Goal: Task Accomplishment & Management: Use online tool/utility

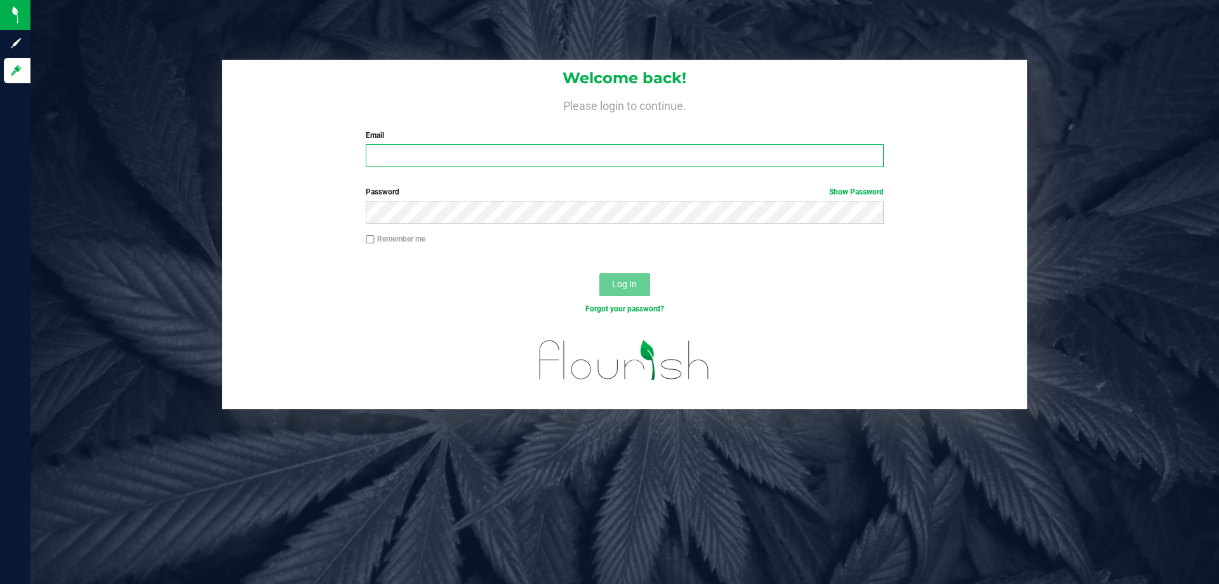
click at [533, 156] on input "Email" at bounding box center [624, 155] width 517 height 23
type input "[EMAIL_ADDRESS][DOMAIN_NAME]"
click at [599, 273] on button "Log In" at bounding box center [624, 284] width 51 height 23
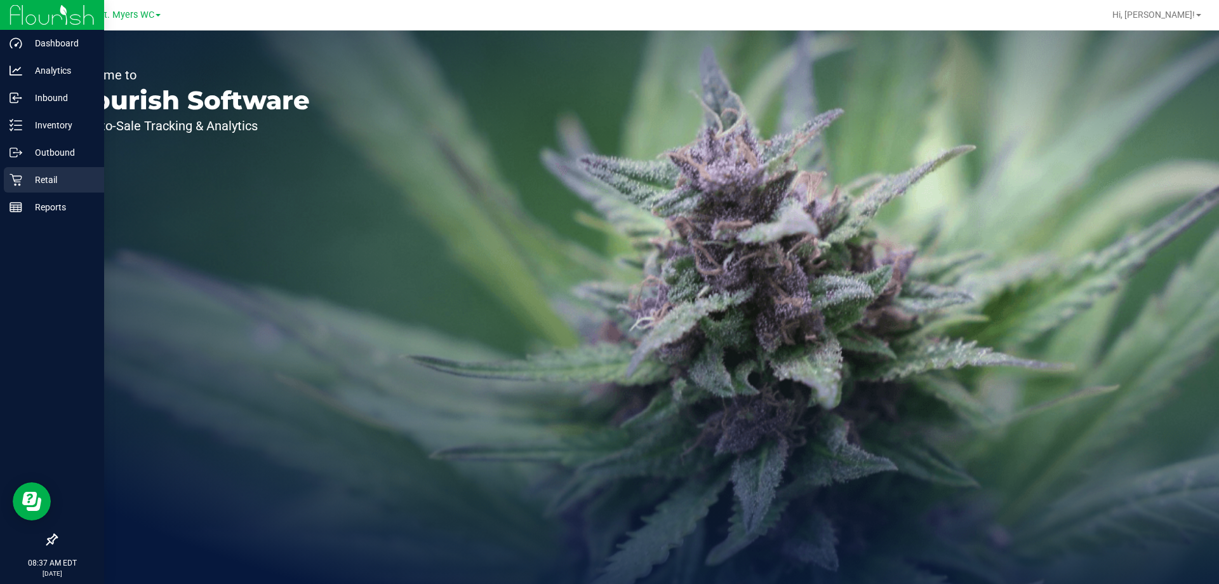
click at [51, 178] on p "Retail" at bounding box center [60, 179] width 76 height 15
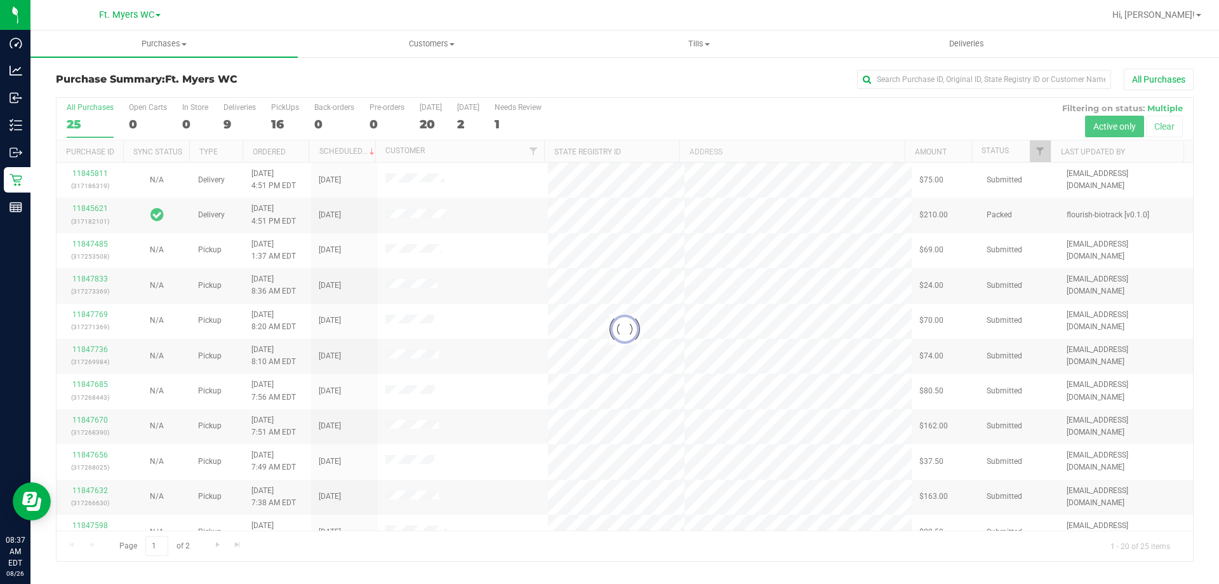
click at [222, 123] on div at bounding box center [625, 329] width 1137 height 463
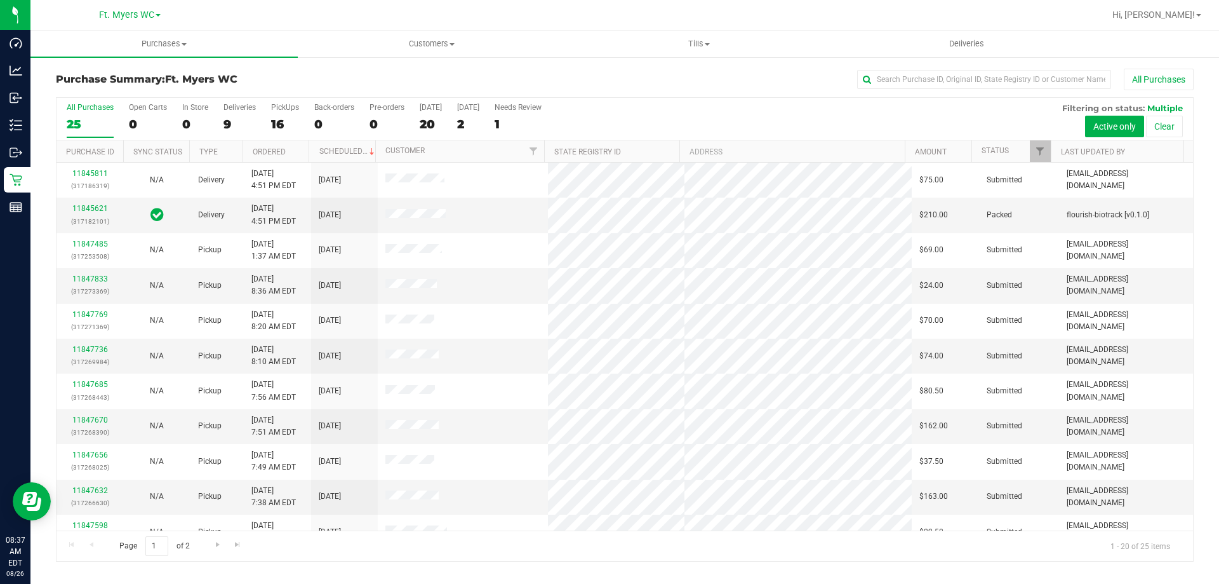
click at [226, 124] on div "9" at bounding box center [240, 124] width 32 height 15
click at [0, 0] on input "Deliveries 9" at bounding box center [0, 0] width 0 height 0
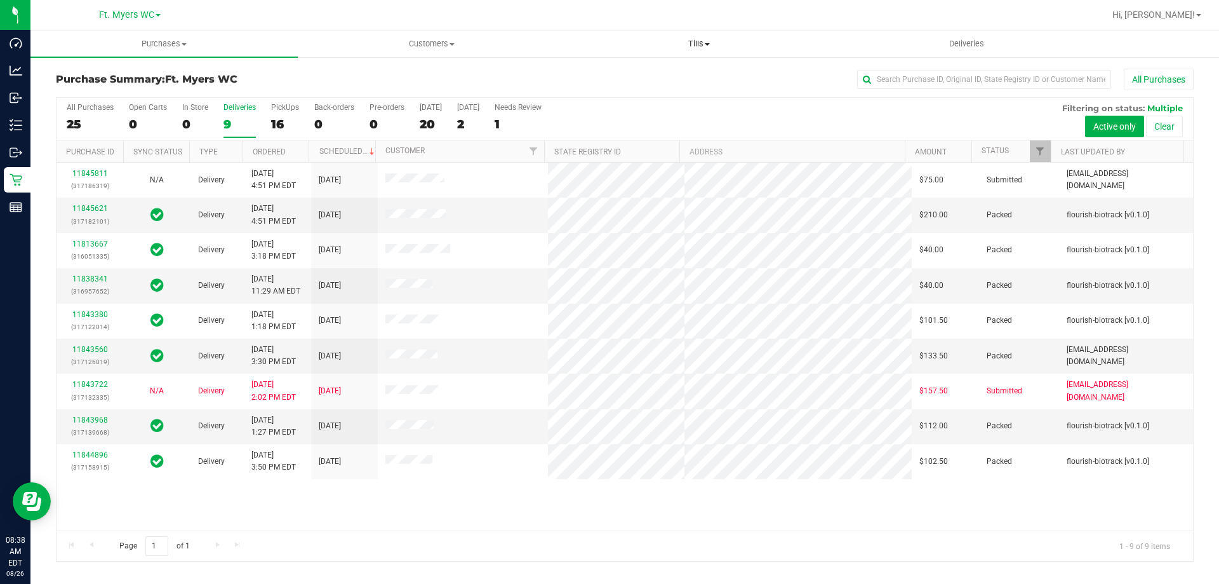
click at [697, 43] on span "Tills" at bounding box center [699, 43] width 266 height 11
click at [608, 78] on span "Manage tills" at bounding box center [608, 76] width 86 height 11
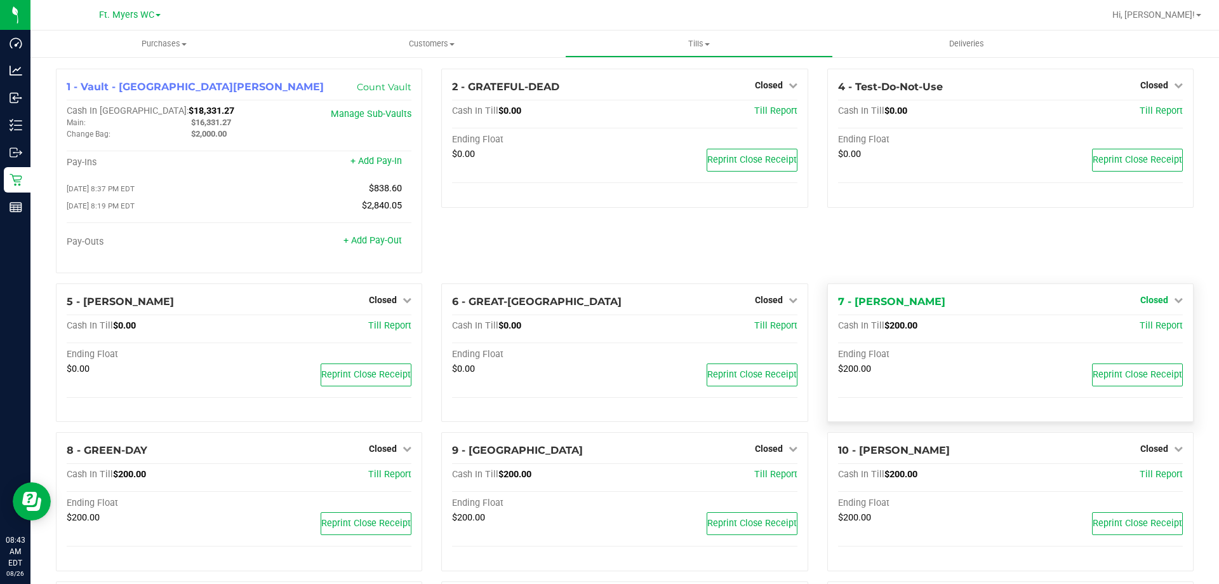
click at [1153, 304] on span "Closed" at bounding box center [1154, 300] width 28 height 10
click at [1136, 337] on div at bounding box center [1154, 335] width 94 height 3
click at [1137, 329] on link "Open Till" at bounding box center [1154, 326] width 34 height 10
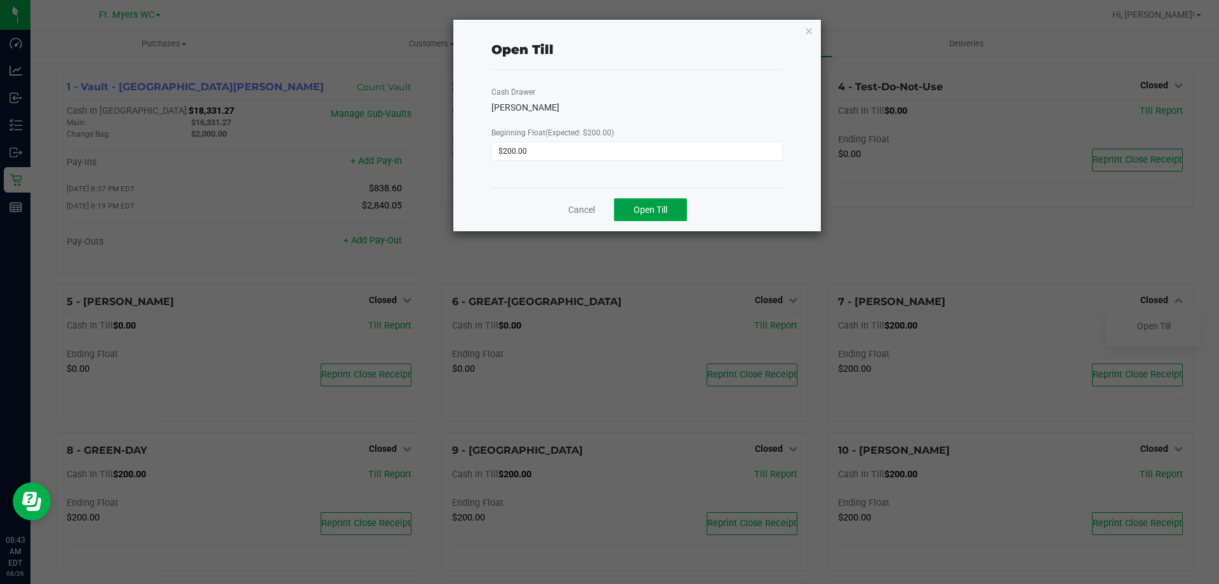
click at [644, 216] on button "Open Till" at bounding box center [650, 209] width 73 height 23
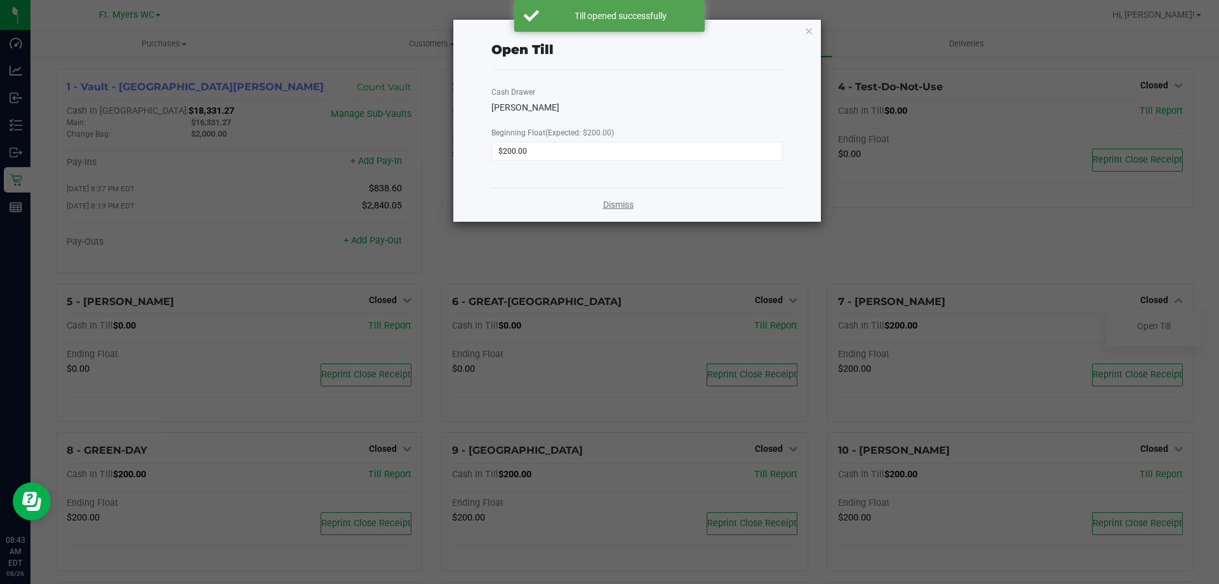
click at [617, 203] on link "Dismiss" at bounding box center [618, 204] width 30 height 13
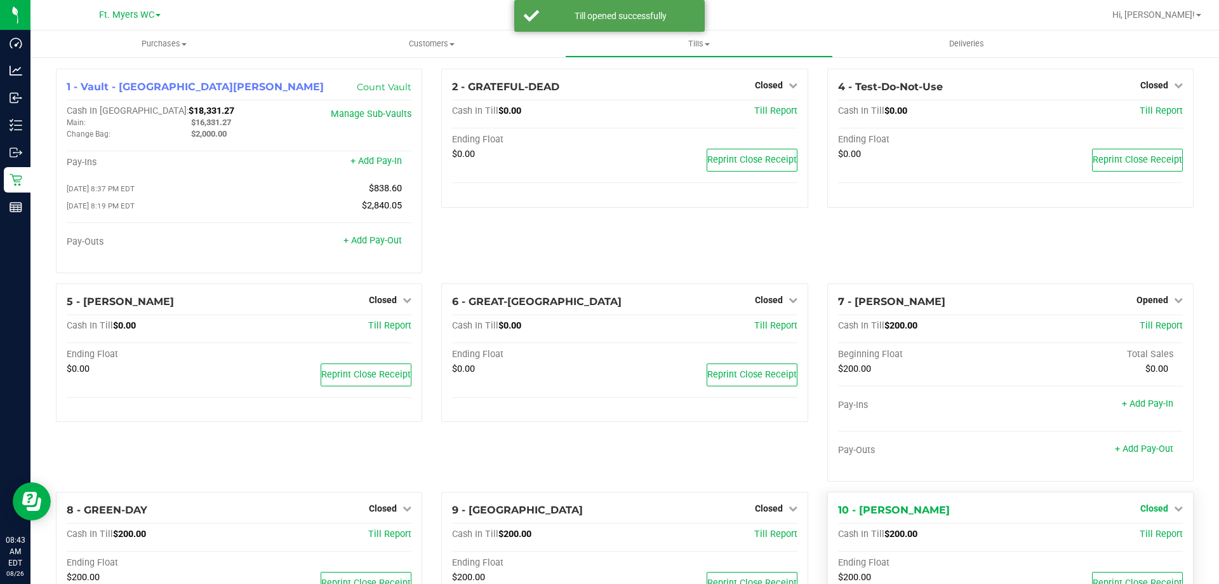
click at [1154, 506] on span "Closed" at bounding box center [1154, 508] width 28 height 10
click at [1137, 539] on link "Open Till" at bounding box center [1154, 534] width 34 height 10
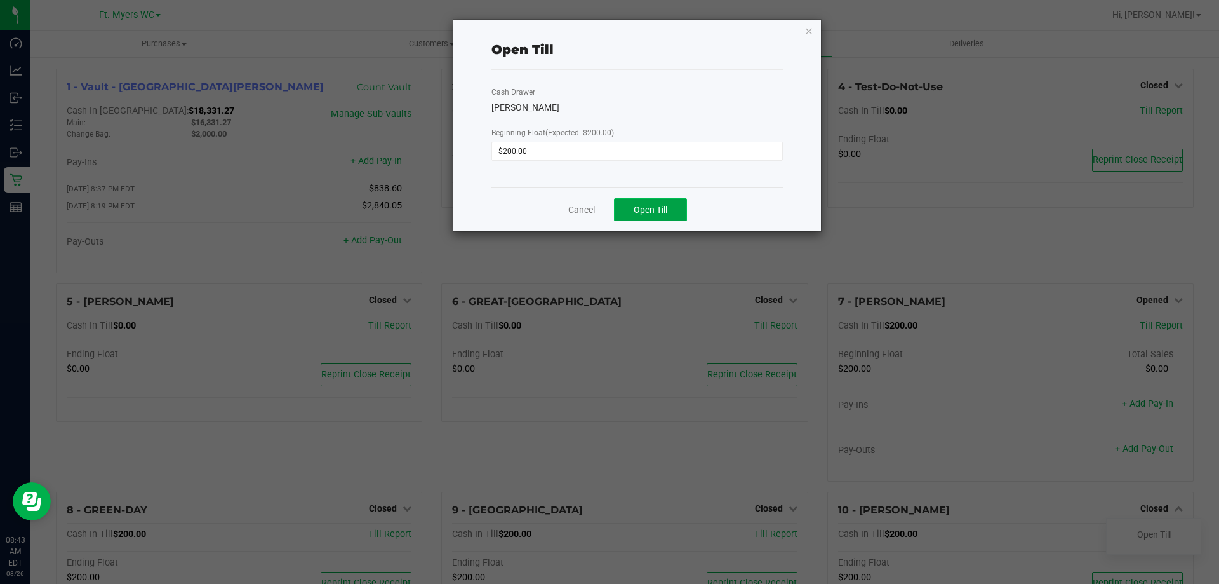
click at [665, 208] on span "Open Till" at bounding box center [651, 209] width 34 height 10
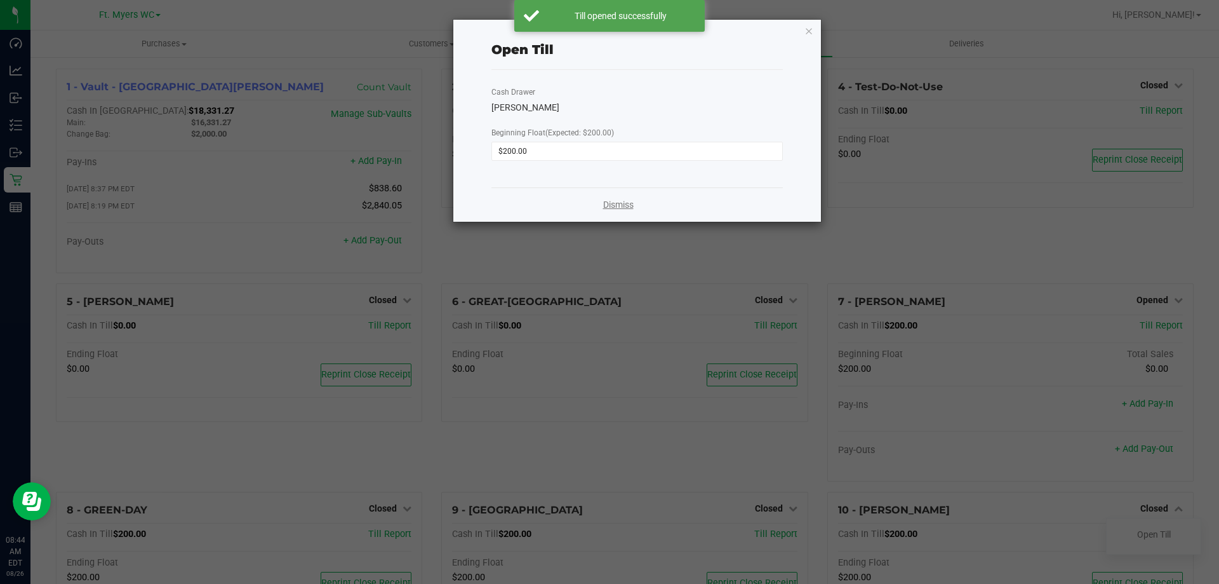
click at [626, 205] on link "Dismiss" at bounding box center [618, 204] width 30 height 13
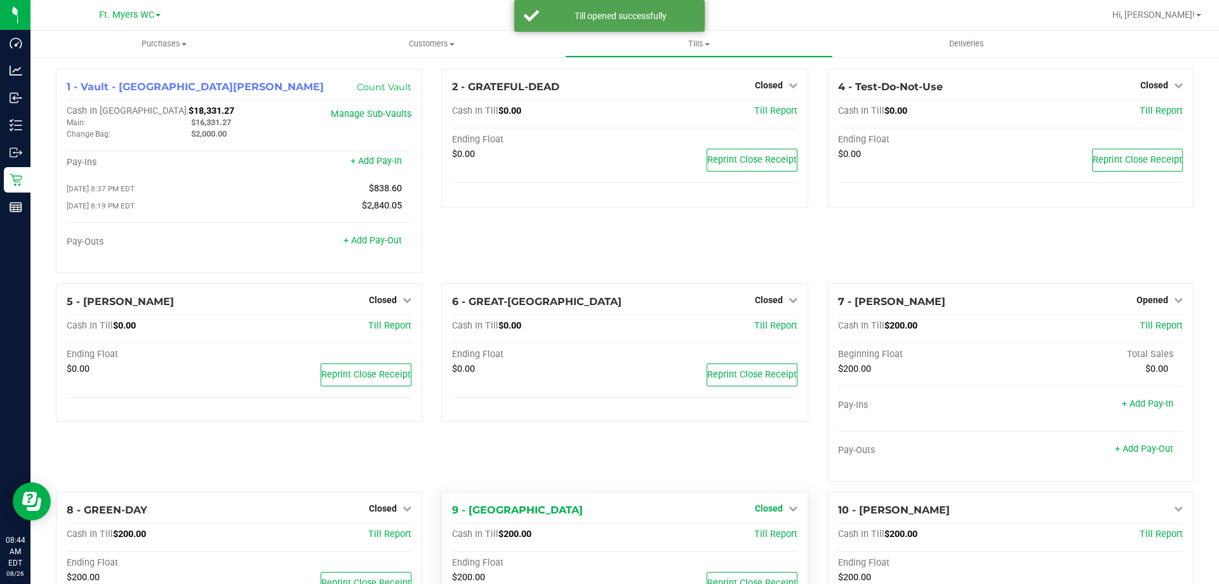
click at [777, 510] on link "Closed" at bounding box center [776, 508] width 43 height 10
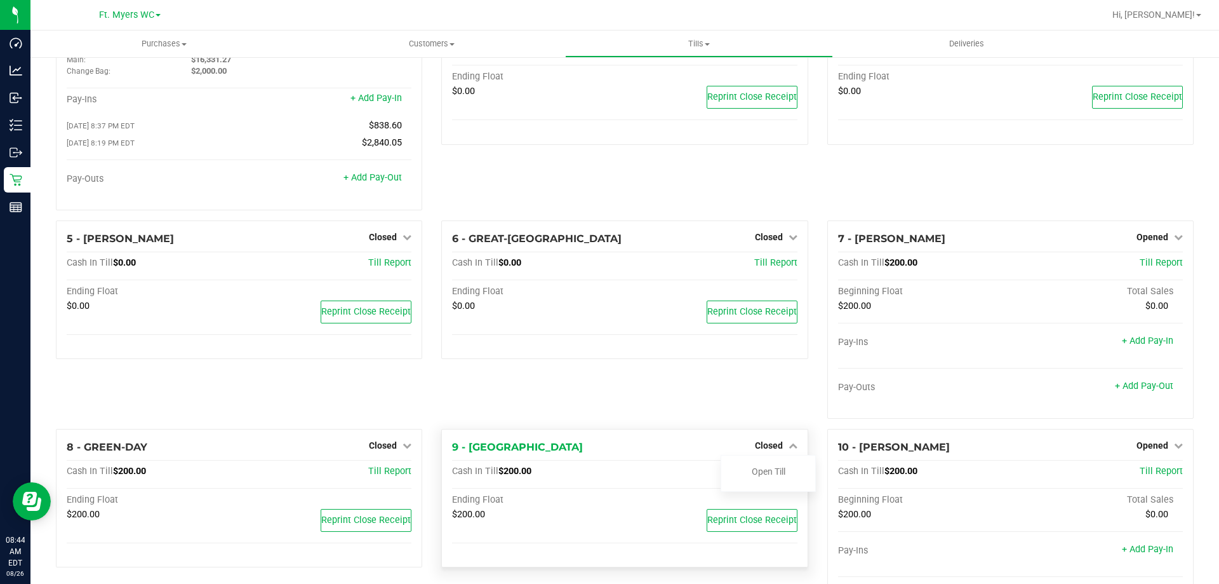
scroll to position [190, 0]
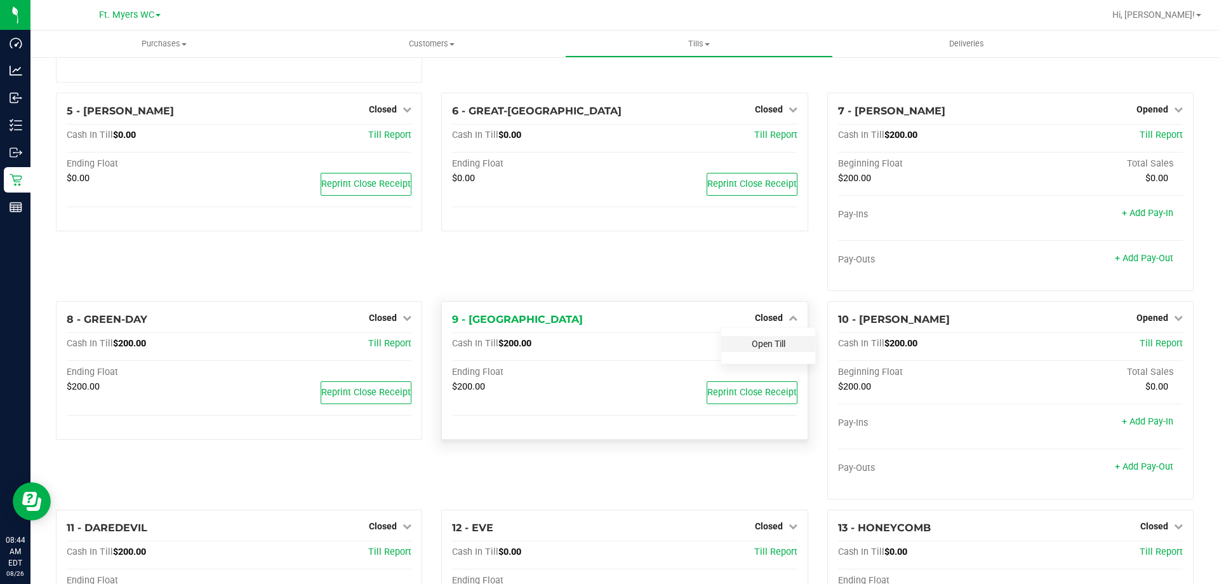
click at [770, 348] on link "Open Till" at bounding box center [769, 343] width 34 height 10
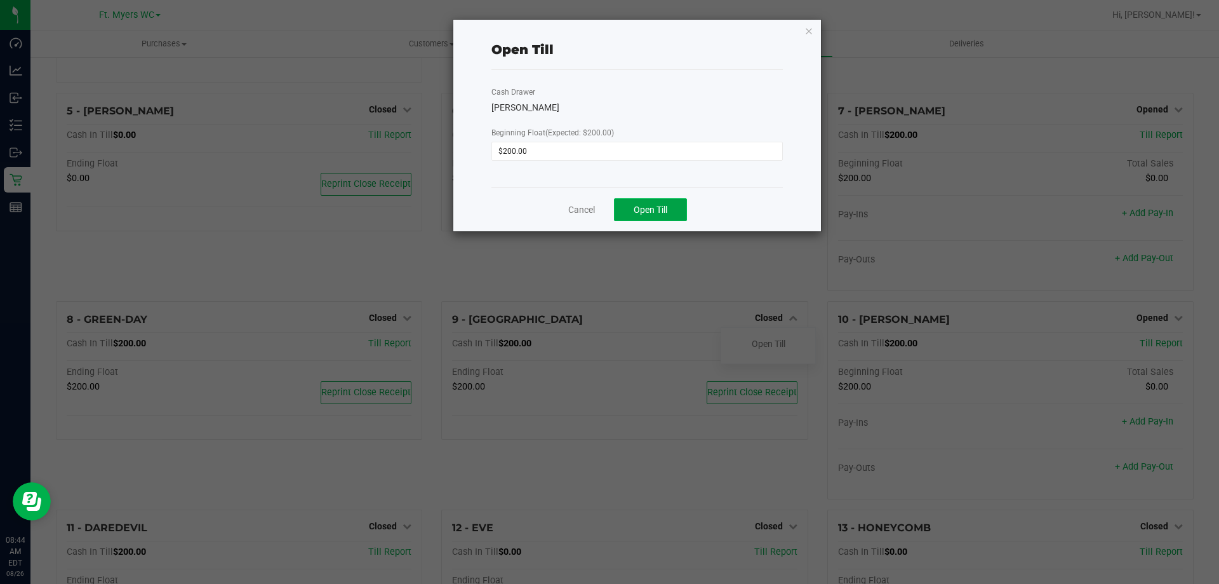
click at [651, 207] on span "Open Till" at bounding box center [651, 209] width 34 height 10
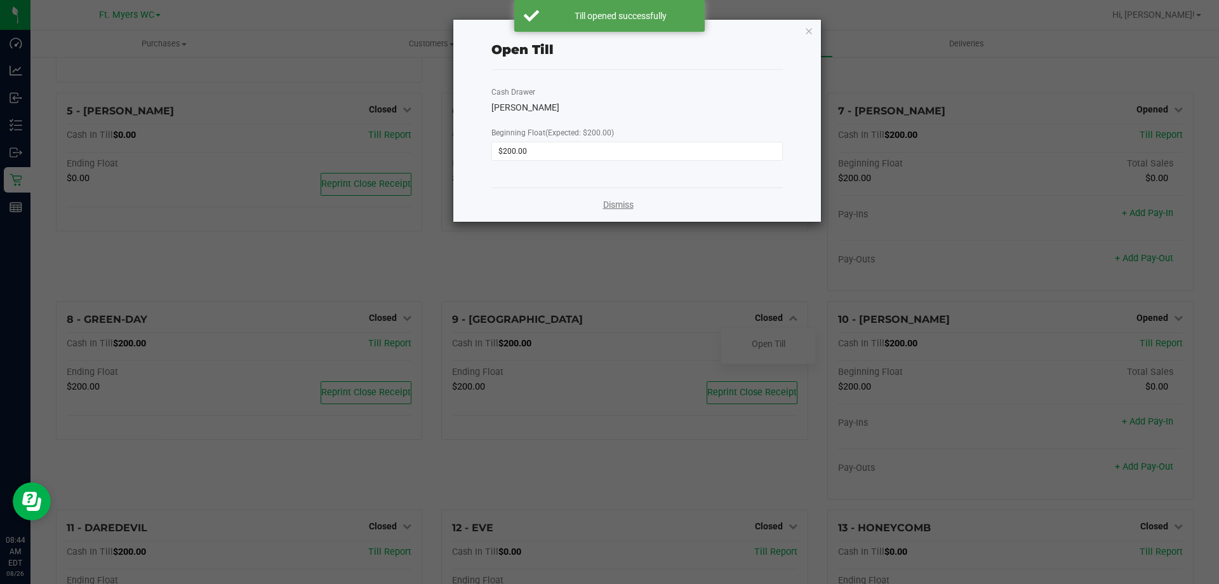
click at [622, 204] on link "Dismiss" at bounding box center [618, 204] width 30 height 13
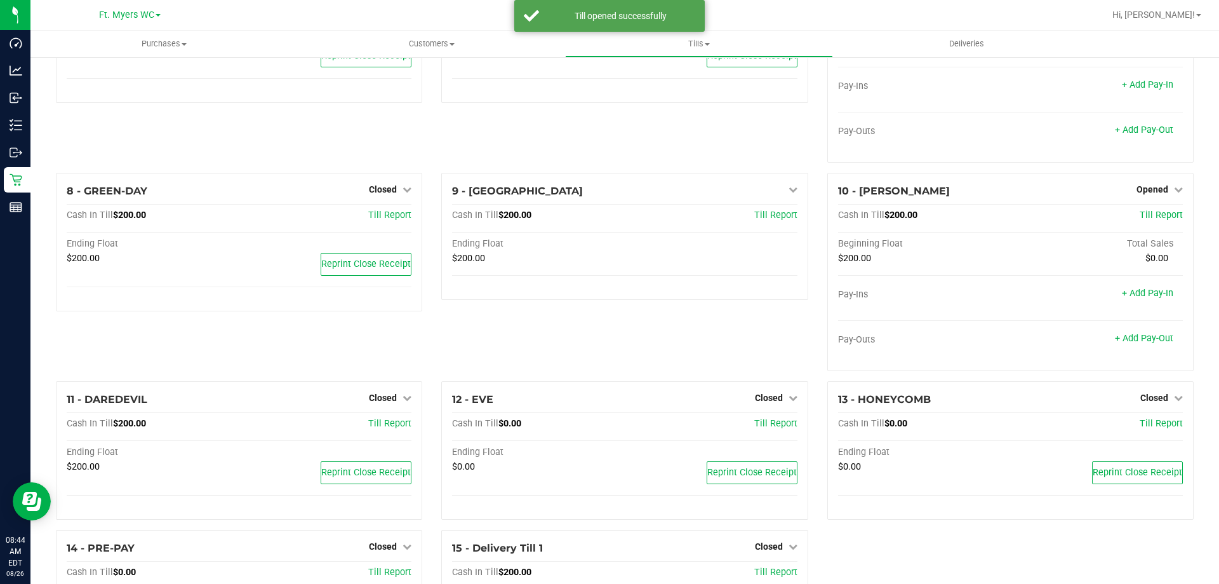
scroll to position [381, 0]
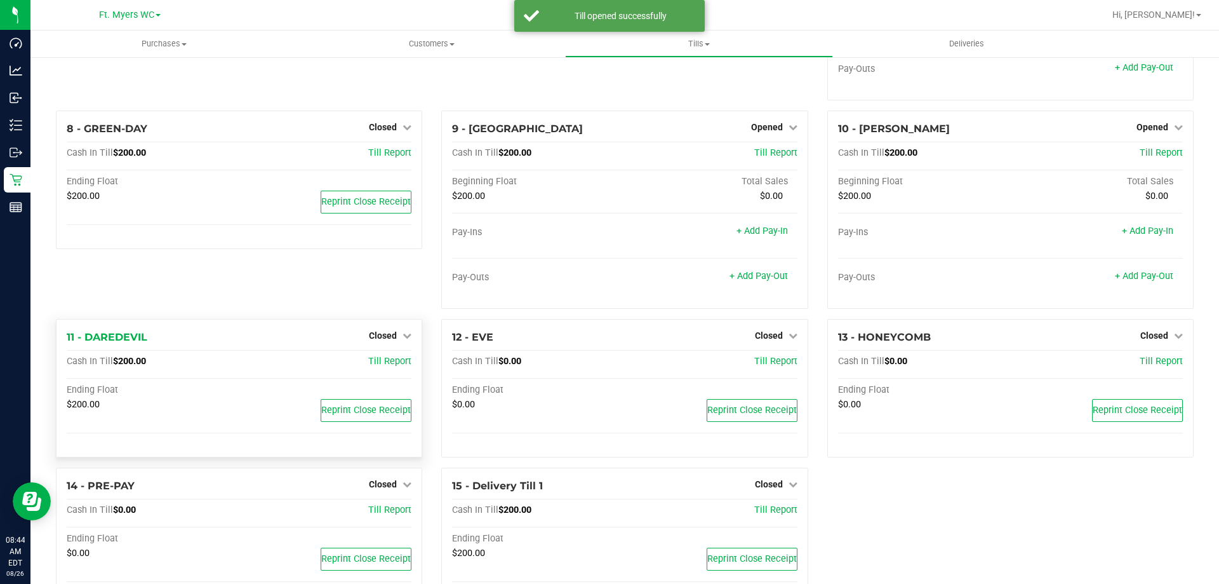
click at [399, 332] on div "Closed" at bounding box center [390, 335] width 43 height 15
click at [390, 340] on span "Closed" at bounding box center [383, 335] width 28 height 10
click at [396, 370] on div "Open Till" at bounding box center [383, 362] width 94 height 16
click at [388, 365] on link "Open Till" at bounding box center [383, 361] width 34 height 10
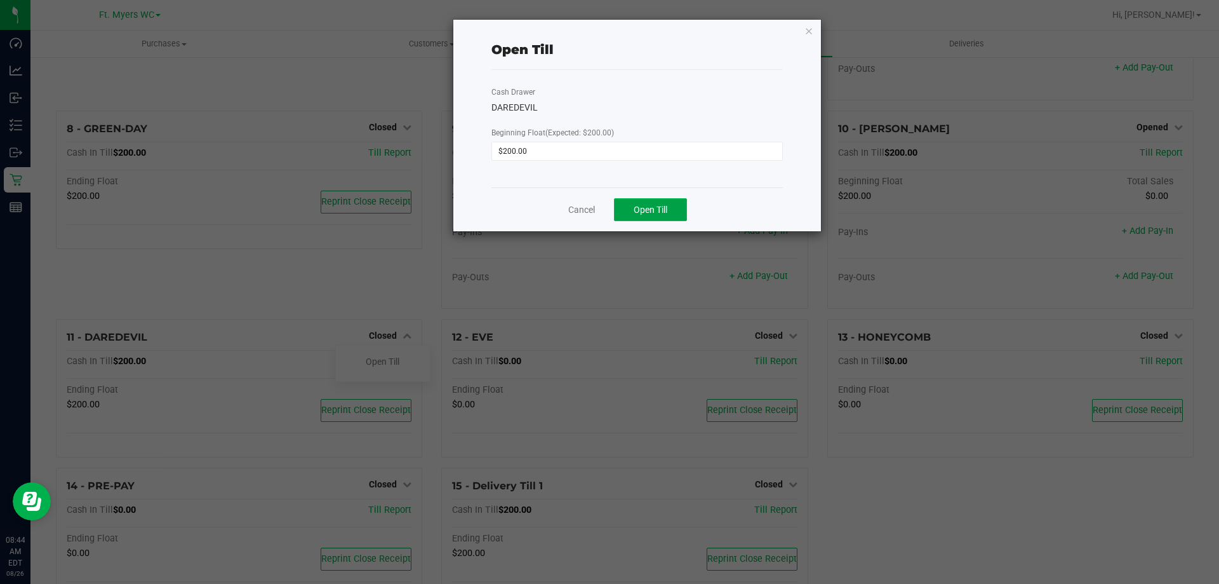
click at [669, 204] on button "Open Till" at bounding box center [650, 209] width 73 height 23
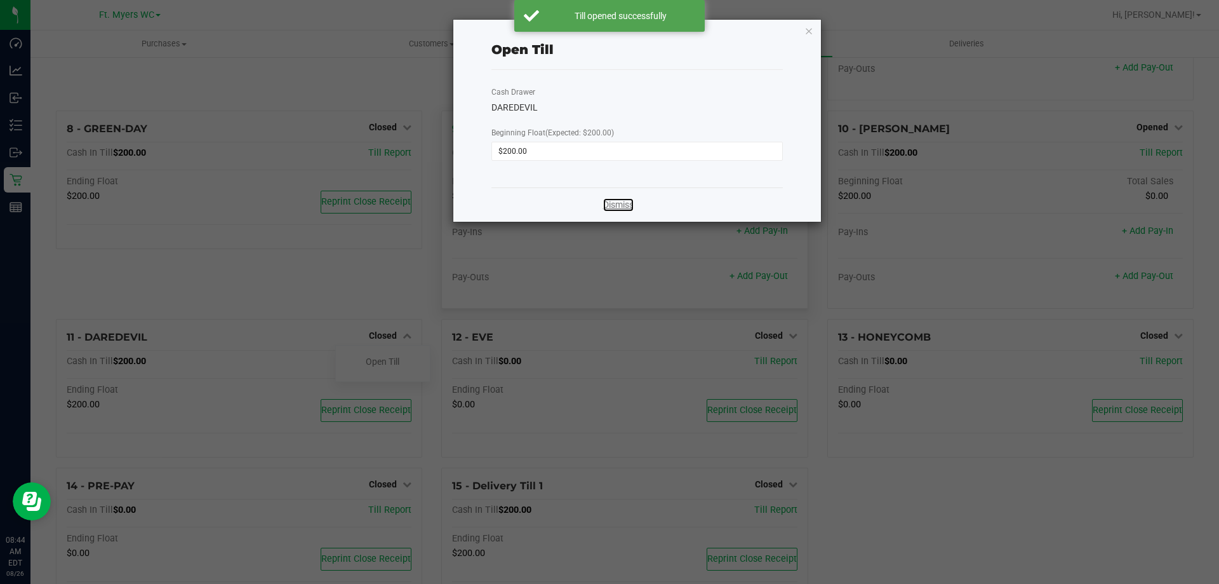
click at [611, 205] on link "Dismiss" at bounding box center [618, 204] width 30 height 13
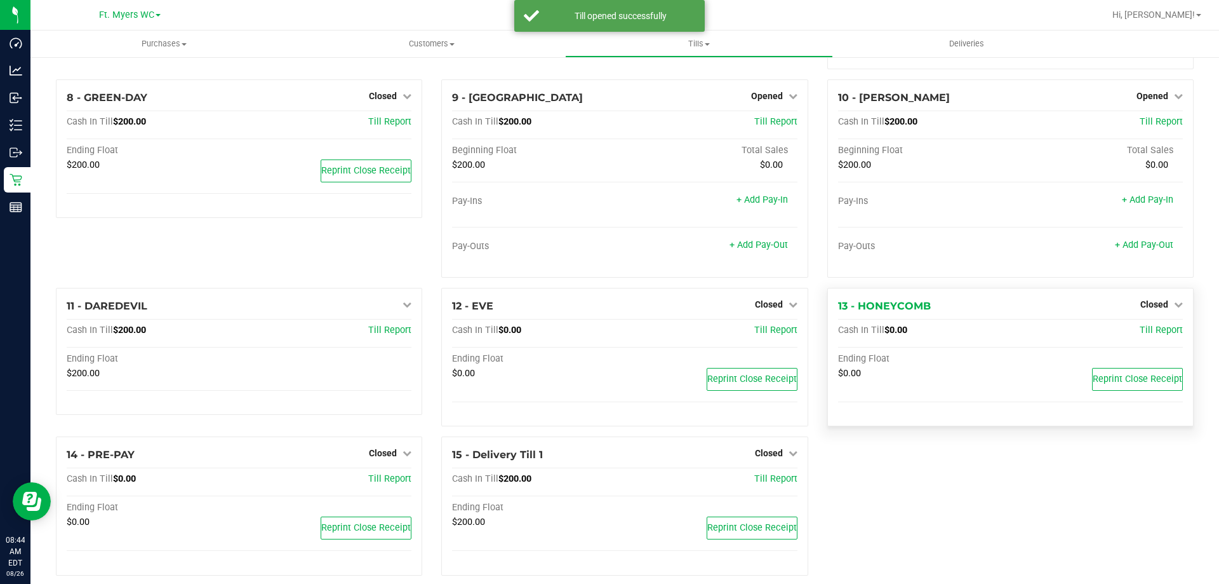
scroll to position [429, 0]
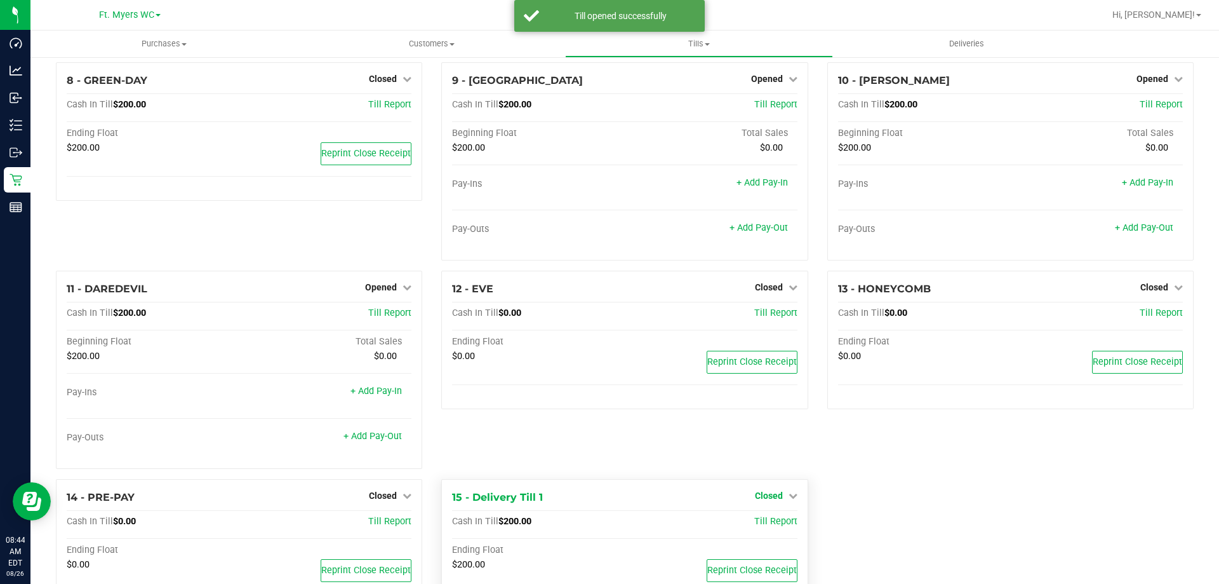
click at [768, 494] on span "Closed" at bounding box center [769, 495] width 28 height 10
click at [759, 519] on link "Open Till" at bounding box center [769, 521] width 34 height 10
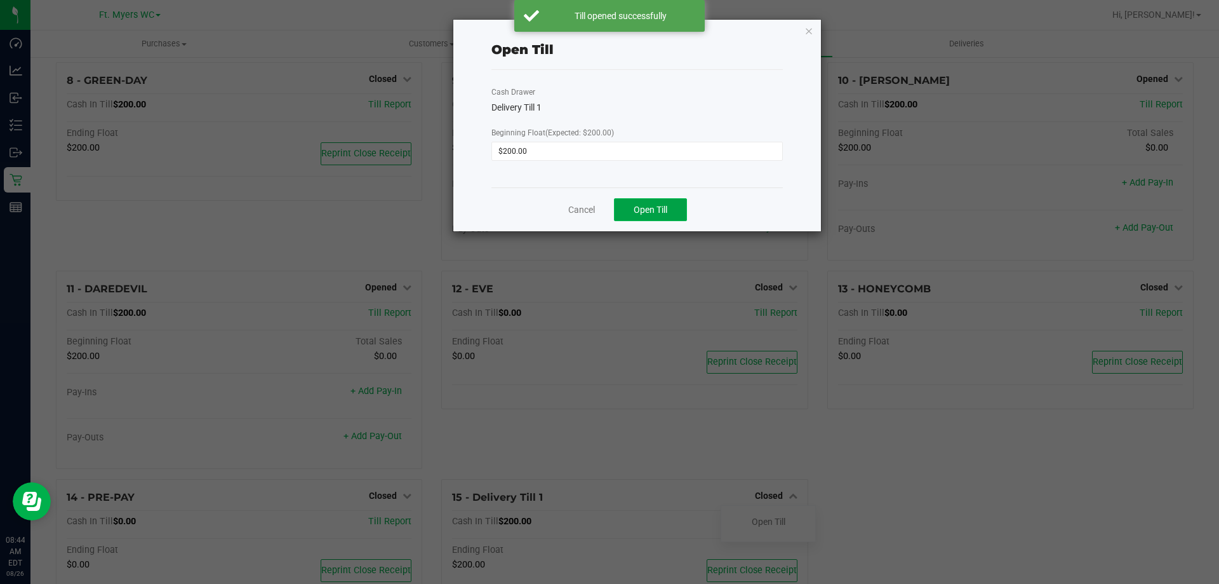
click at [666, 205] on span "Open Till" at bounding box center [651, 209] width 34 height 10
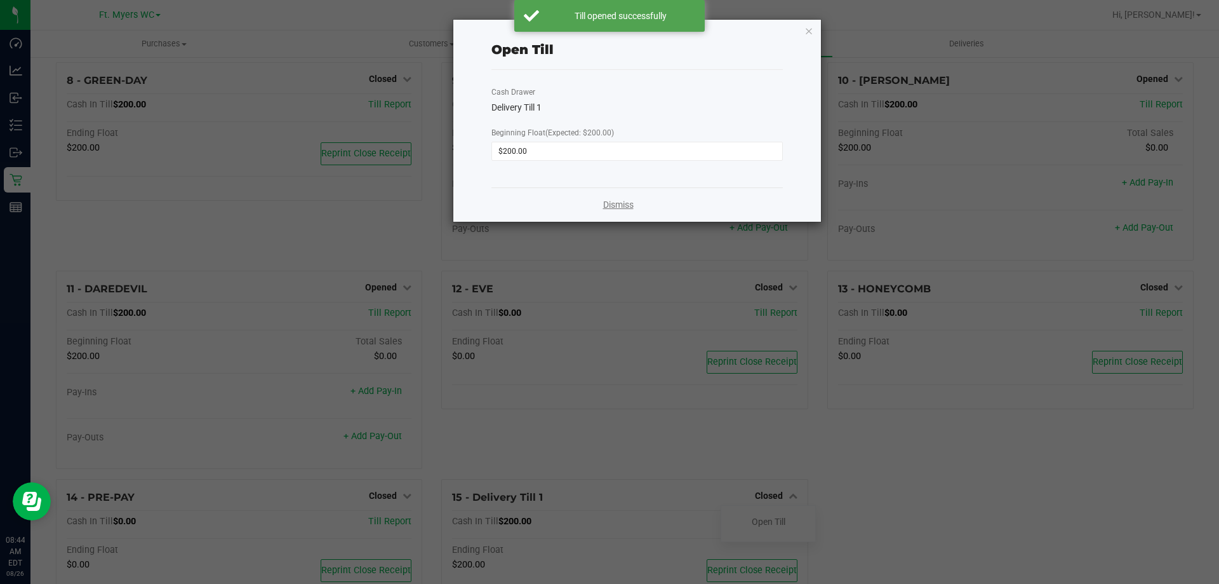
click at [608, 205] on link "Dismiss" at bounding box center [618, 204] width 30 height 13
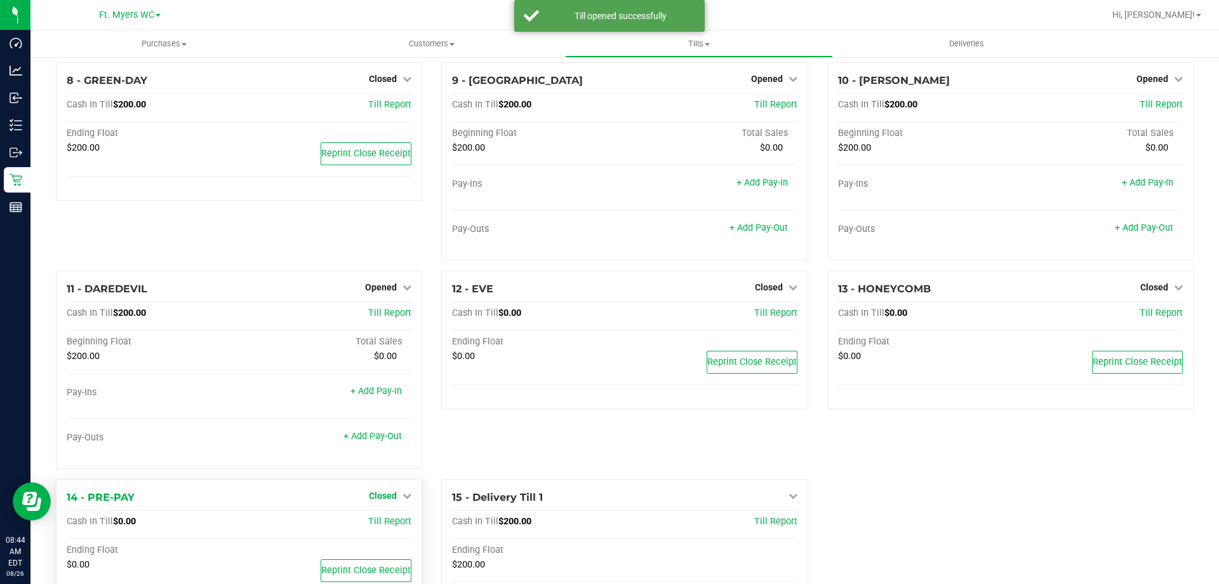
click at [376, 496] on span "Closed" at bounding box center [383, 495] width 28 height 10
drag, startPoint x: 397, startPoint y: 514, endPoint x: 396, endPoint y: 526, distance: 12.2
click at [397, 524] on div "Open Till" at bounding box center [382, 523] width 95 height 37
click at [396, 526] on link "Open Till" at bounding box center [383, 521] width 34 height 10
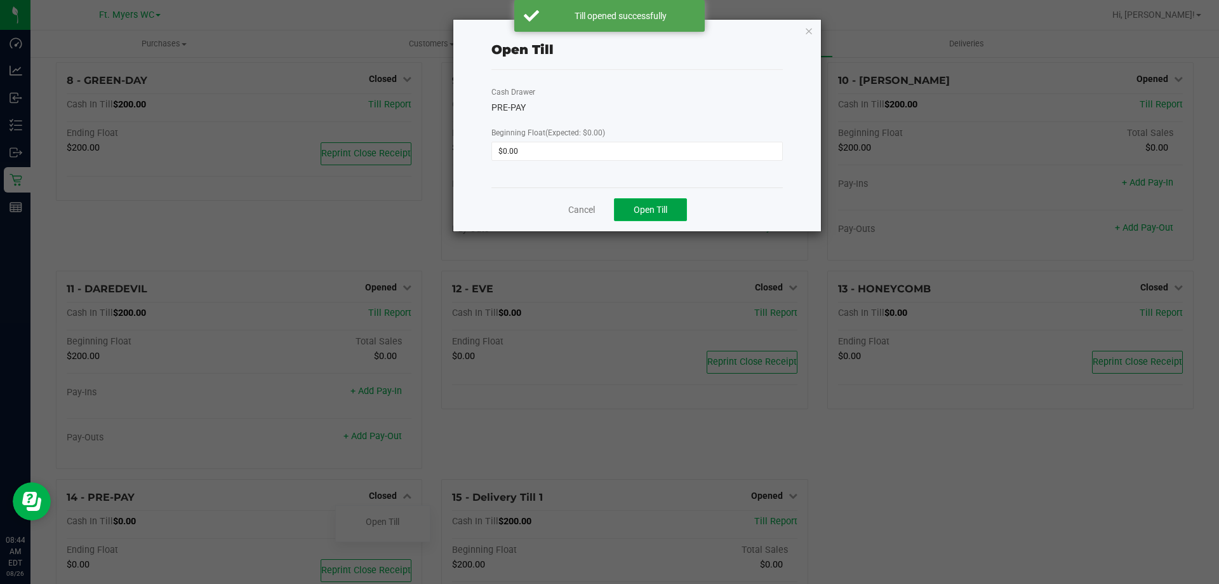
click at [648, 209] on span "Open Till" at bounding box center [651, 209] width 34 height 10
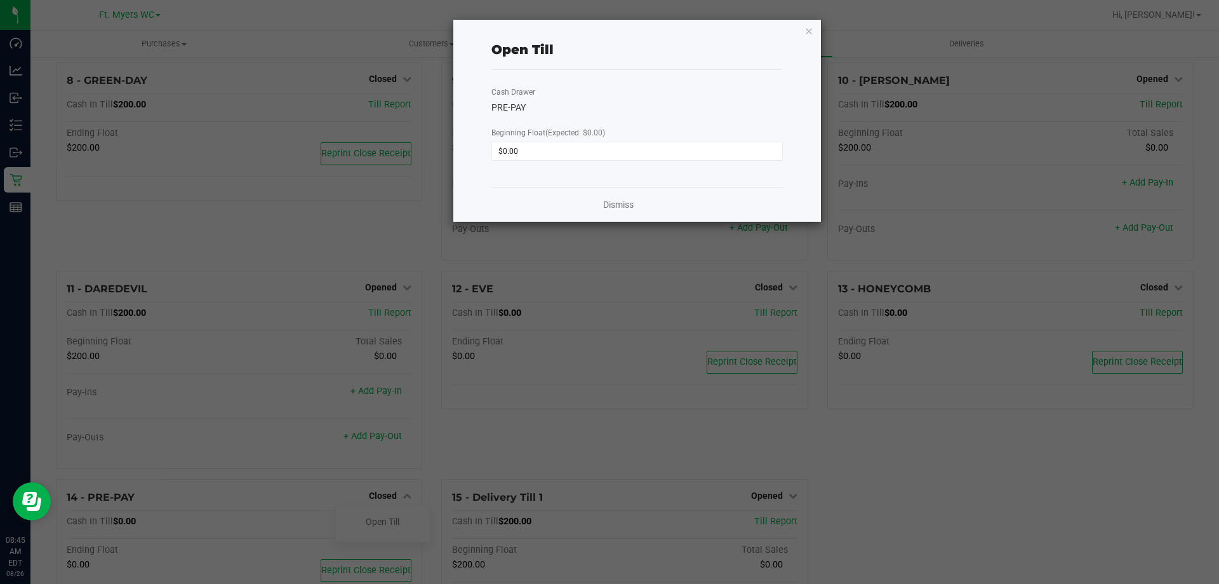
click at [618, 196] on div "Dismiss" at bounding box center [636, 204] width 291 height 34
click at [615, 211] on link "Dismiss" at bounding box center [618, 204] width 30 height 13
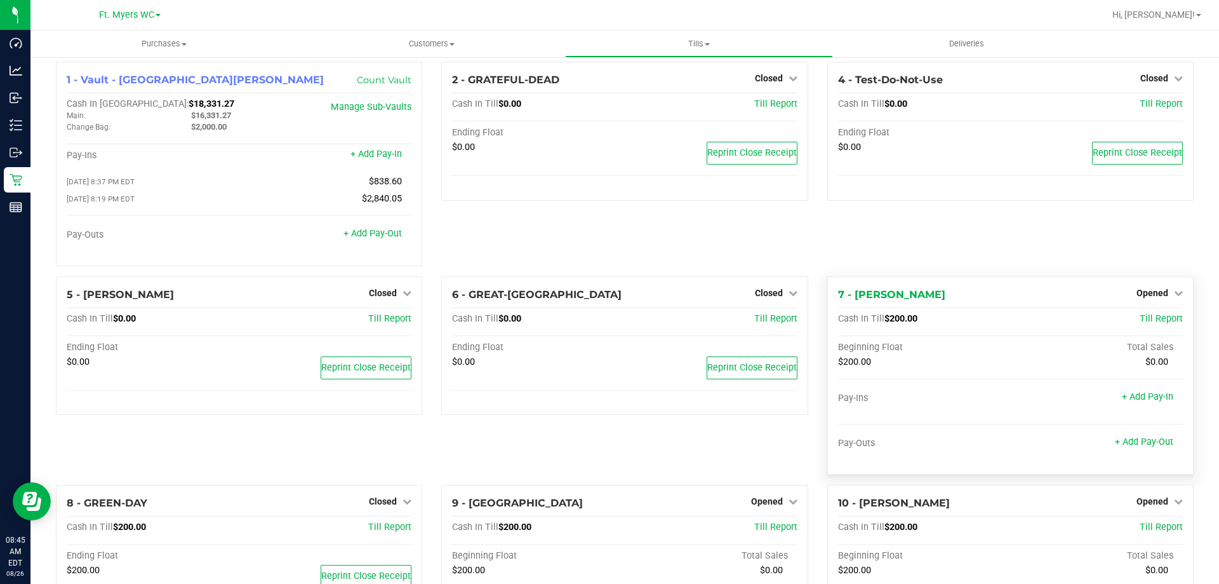
scroll to position [0, 0]
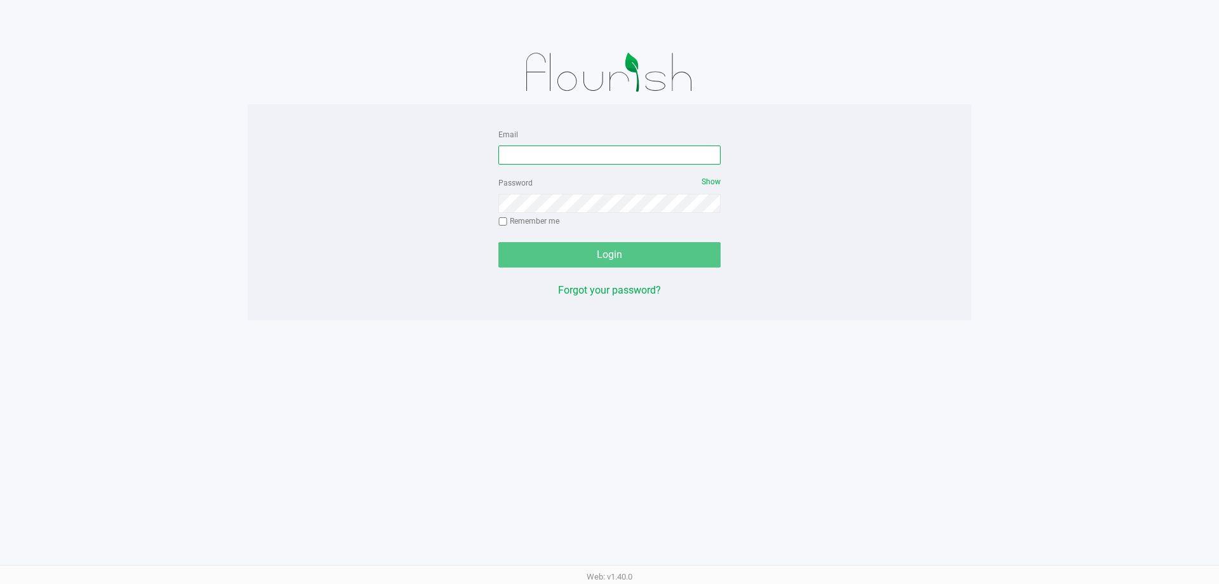
click at [609, 157] on input "Email" at bounding box center [609, 154] width 222 height 19
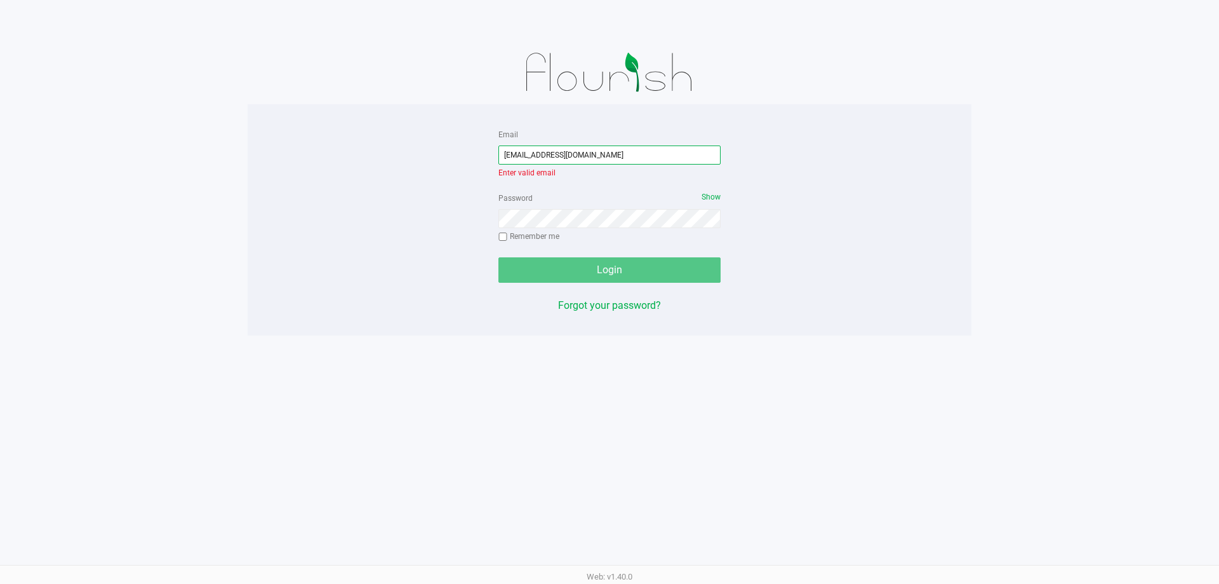
type input "[EMAIL_ADDRESS][DOMAIN_NAME]"
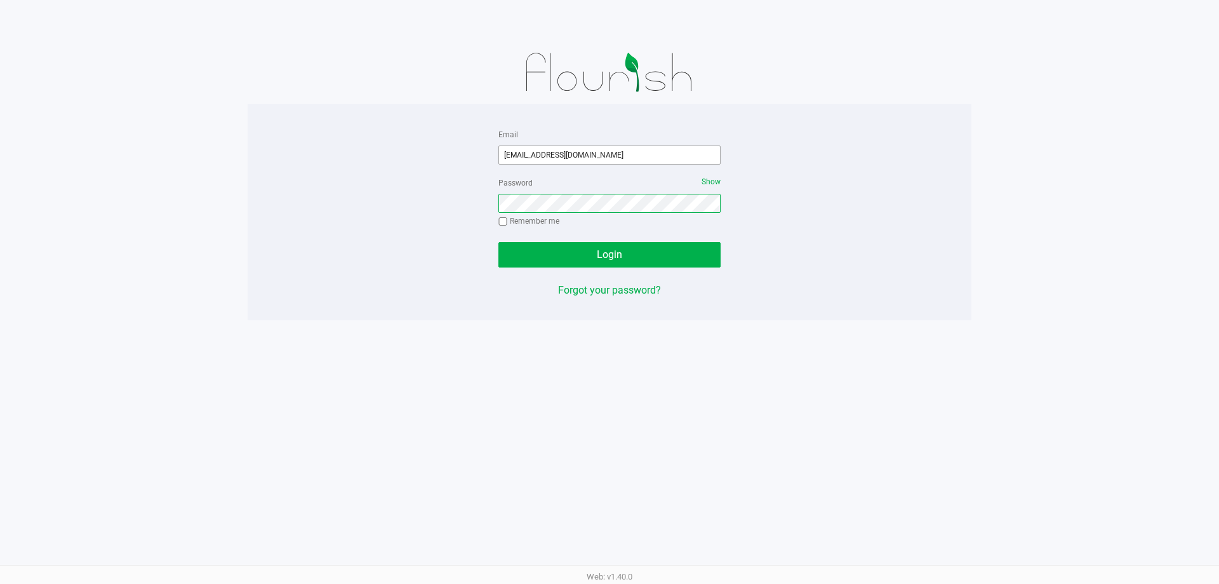
click at [498, 242] on button "Login" at bounding box center [609, 254] width 222 height 25
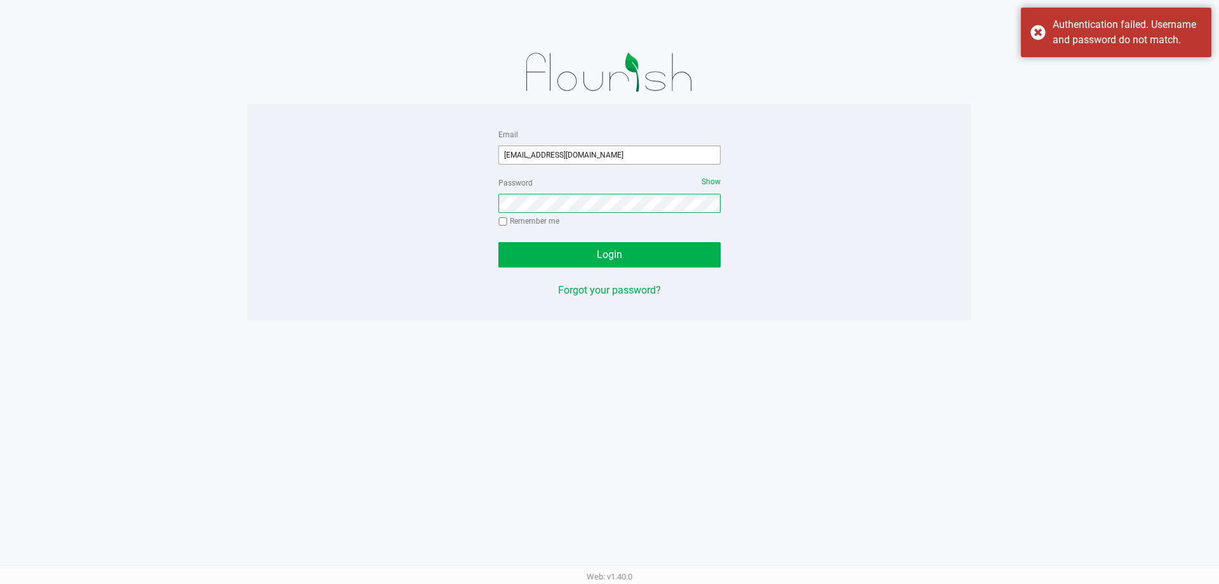
click at [498, 242] on button "Login" at bounding box center [609, 254] width 222 height 25
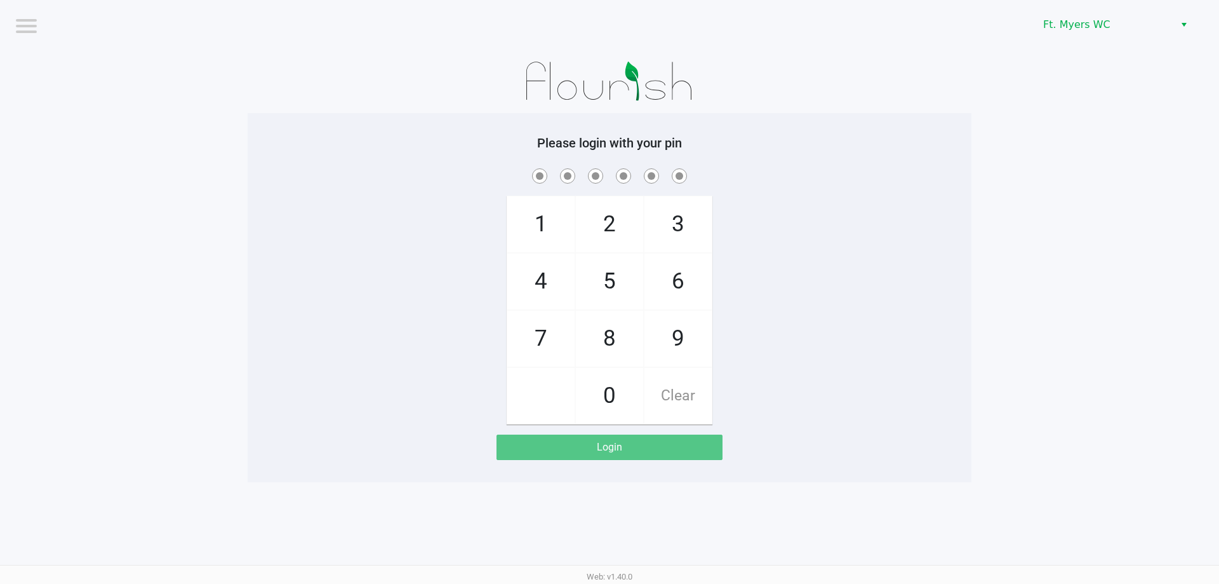
drag, startPoint x: 548, startPoint y: 329, endPoint x: 553, endPoint y: 321, distance: 9.2
click at [548, 329] on span "7" at bounding box center [540, 338] width 67 height 56
checkbox input "true"
click at [610, 276] on span "5" at bounding box center [609, 281] width 67 height 56
checkbox input "true"
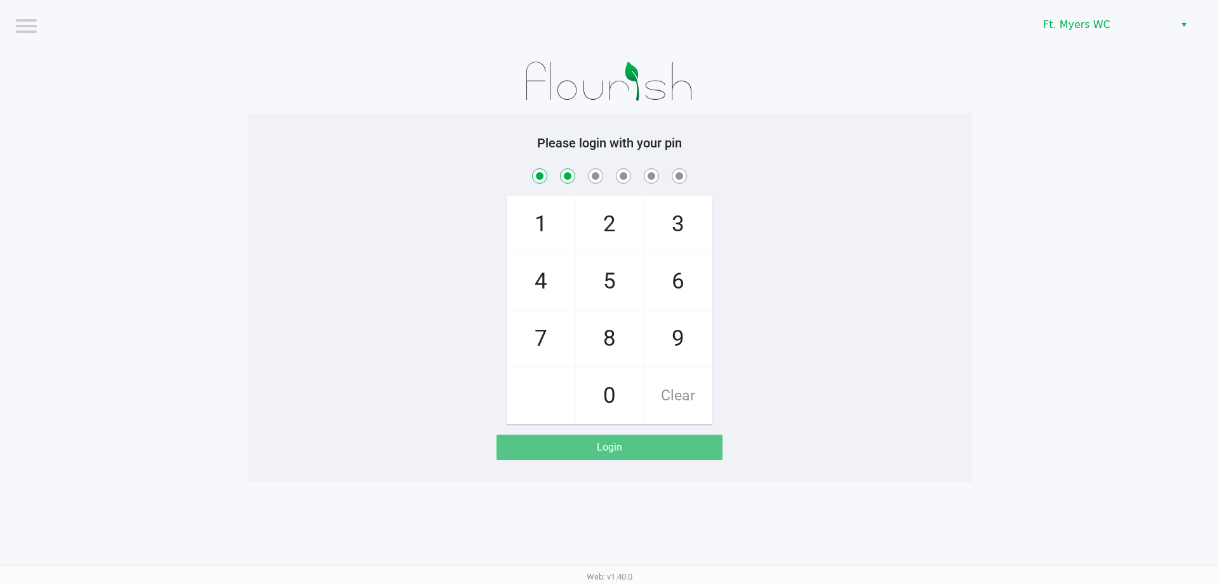
click at [683, 267] on span "6" at bounding box center [677, 281] width 67 height 56
checkbox input "true"
click at [683, 267] on span "6" at bounding box center [677, 281] width 67 height 56
checkbox input "true"
click at [550, 288] on span "4" at bounding box center [540, 281] width 67 height 56
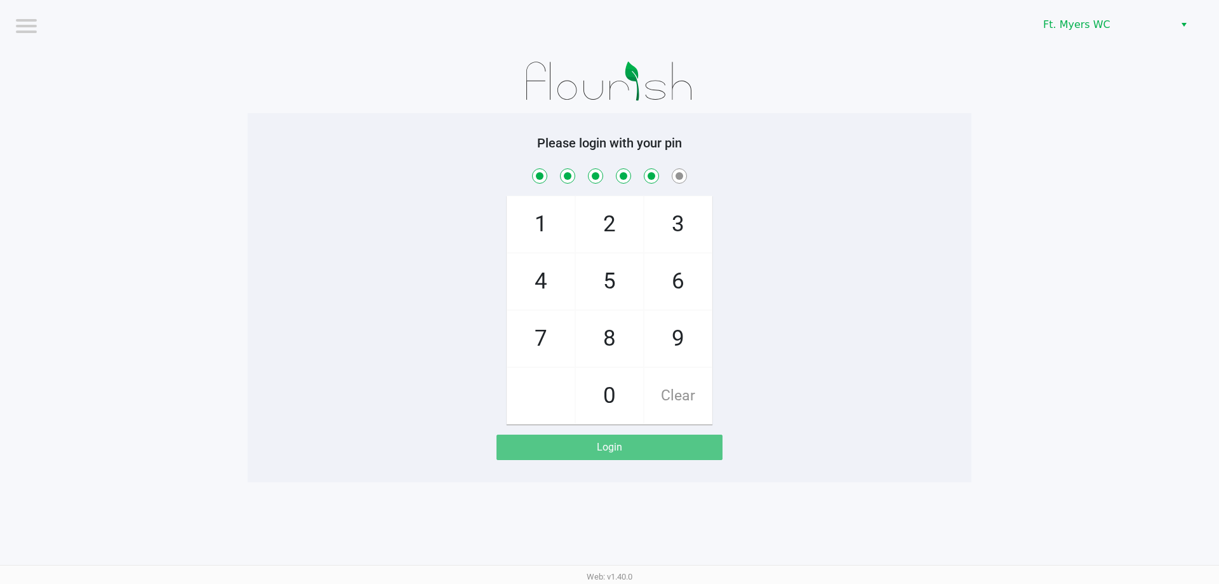
checkbox input "true"
click at [693, 220] on span "3" at bounding box center [677, 224] width 67 height 56
checkbox input "true"
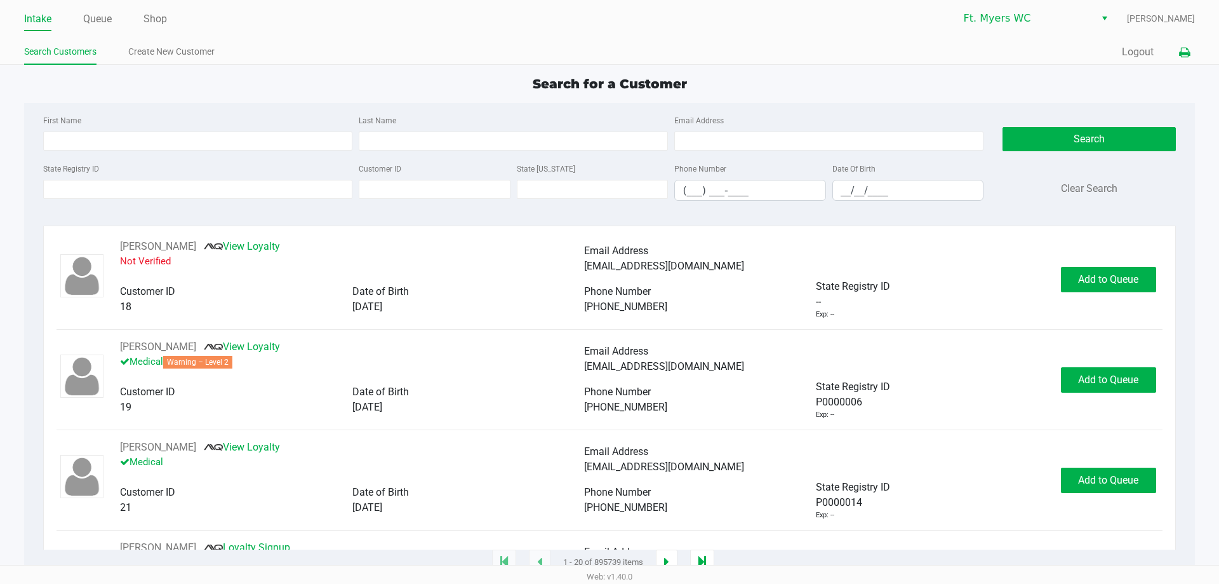
click at [1189, 54] on icon at bounding box center [1184, 52] width 11 height 9
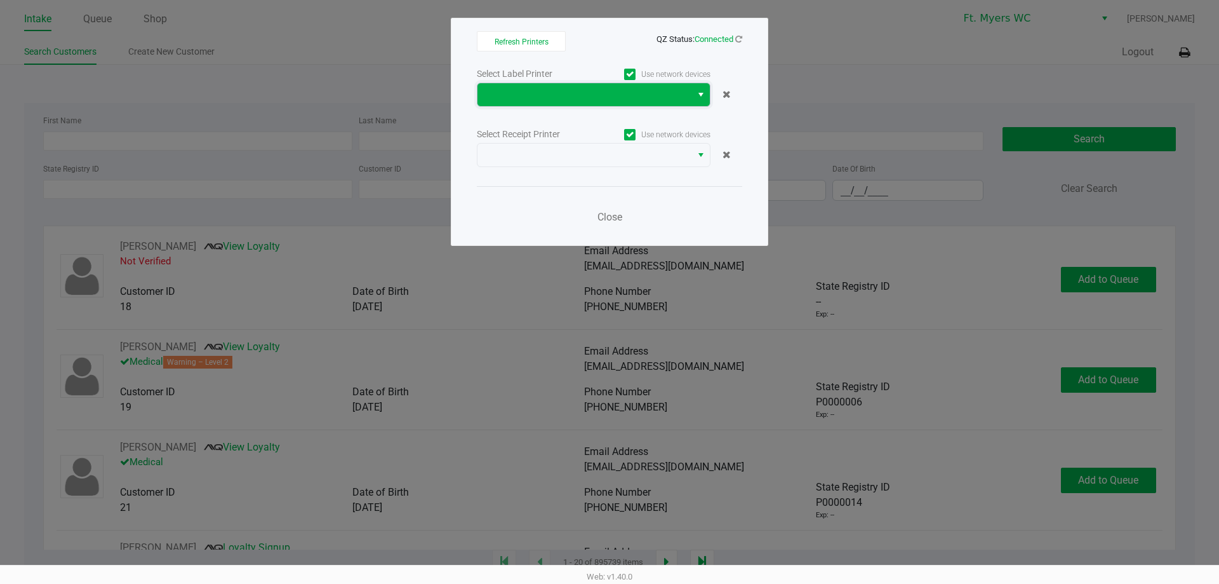
click at [609, 90] on span at bounding box center [584, 94] width 199 height 15
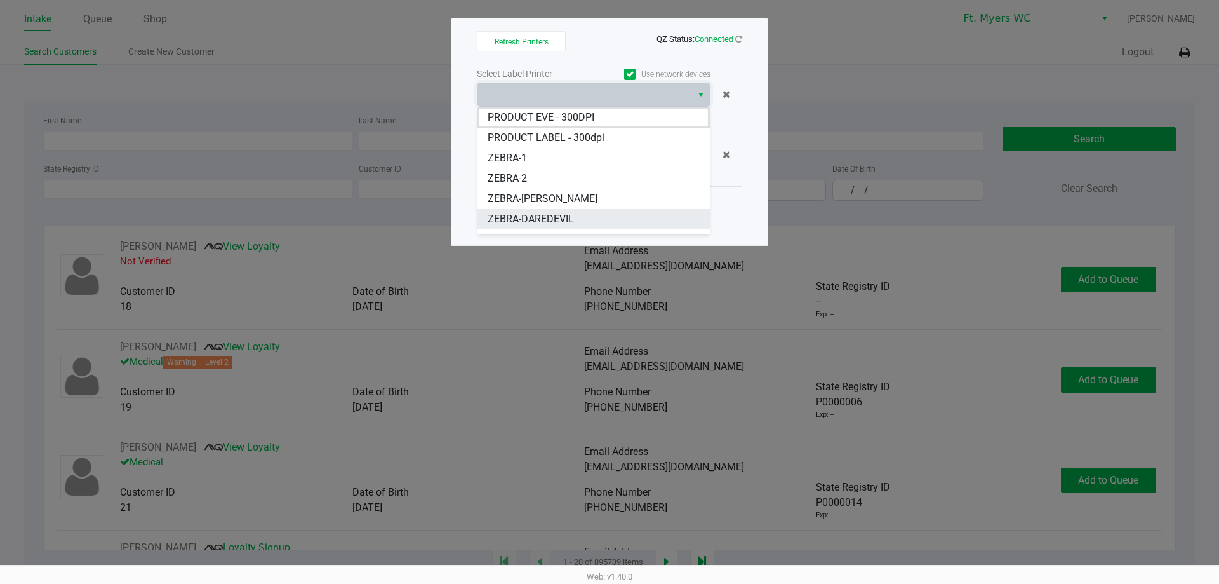
click at [578, 224] on li "ZEBRA-DAREDEVIL" at bounding box center [593, 219] width 232 height 20
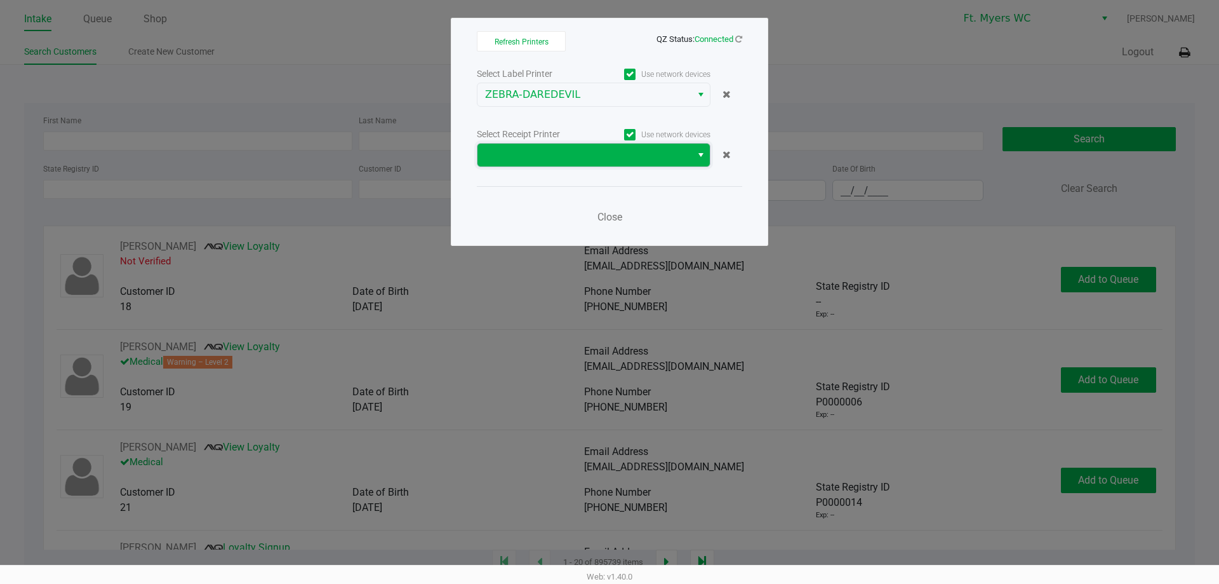
click at [578, 154] on span at bounding box center [584, 154] width 199 height 15
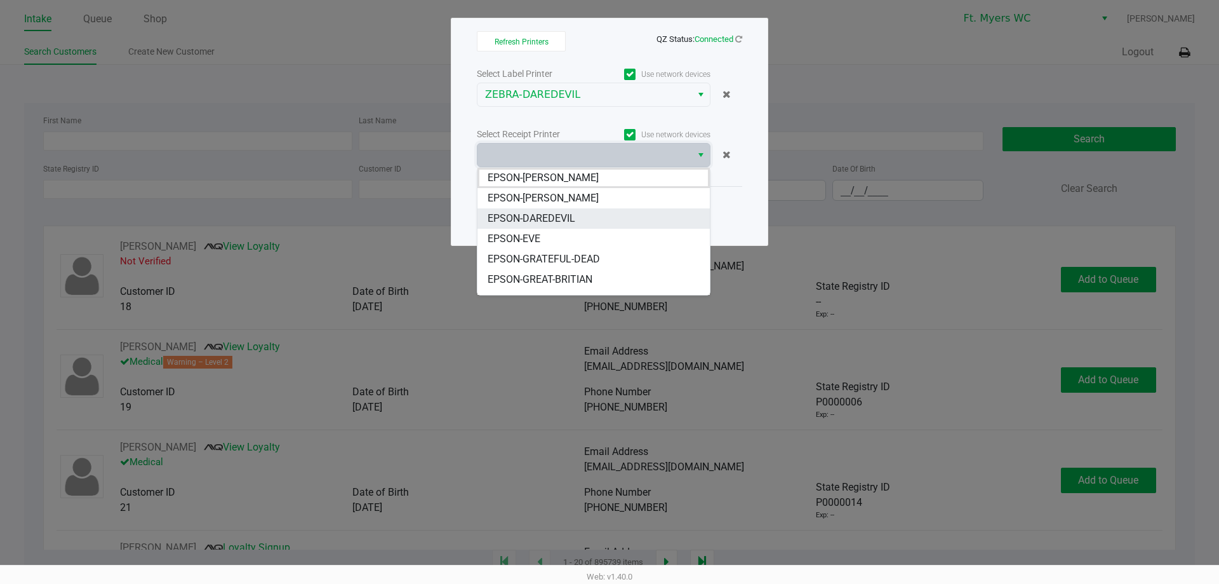
click at [577, 217] on li "EPSON-DAREDEVIL" at bounding box center [593, 218] width 232 height 20
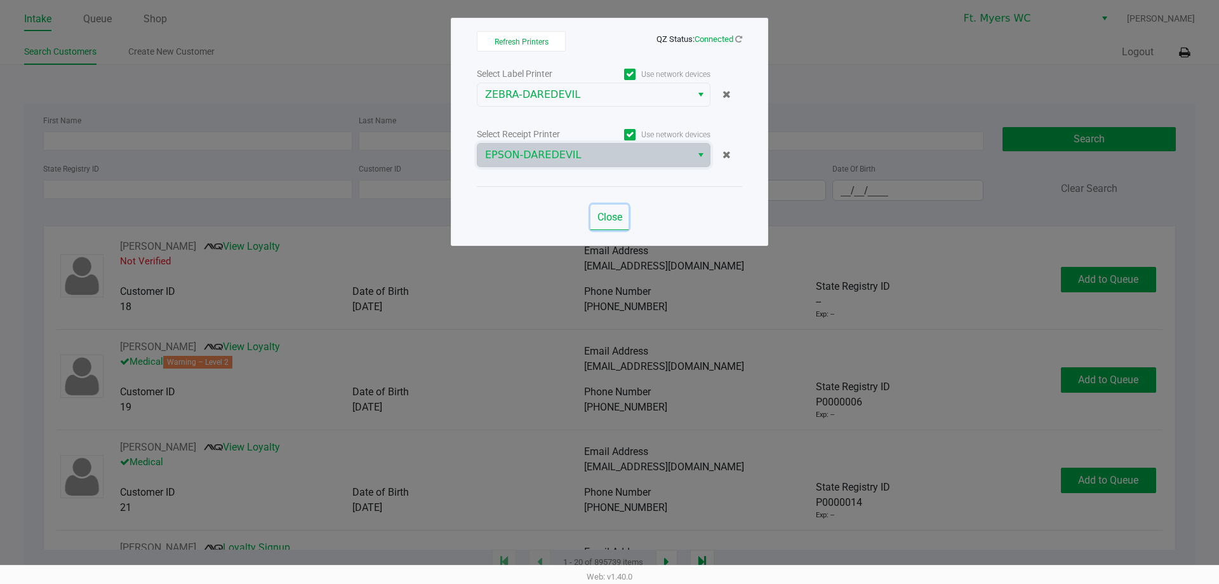
click at [608, 218] on span "Close" at bounding box center [609, 217] width 25 height 12
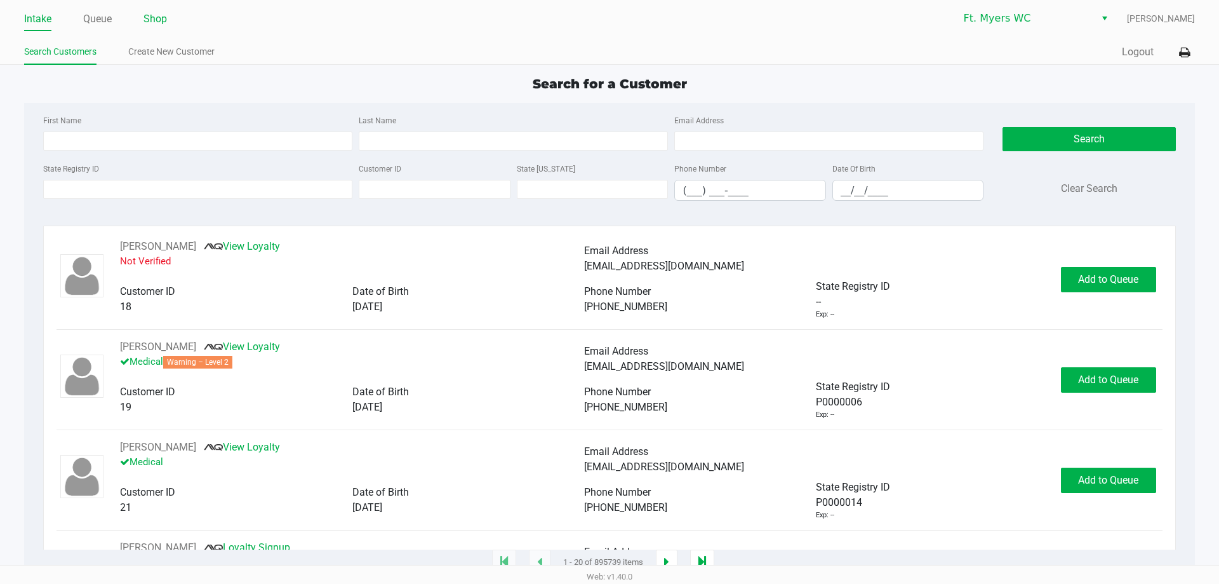
click at [149, 20] on link "Shop" at bounding box center [154, 19] width 23 height 18
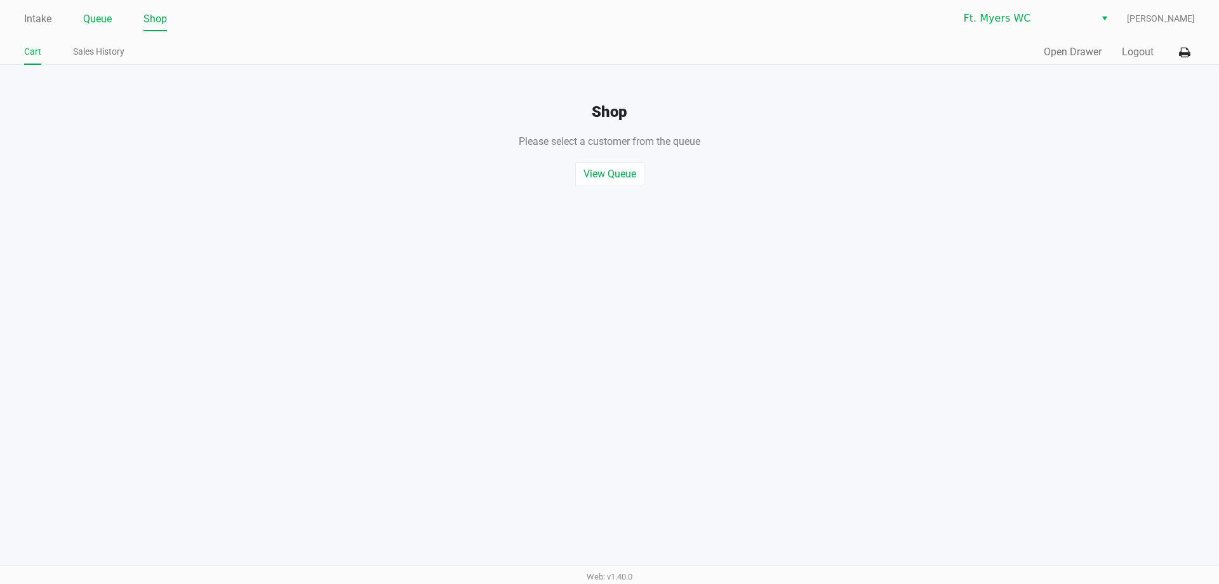
click at [95, 15] on link "Queue" at bounding box center [97, 19] width 29 height 18
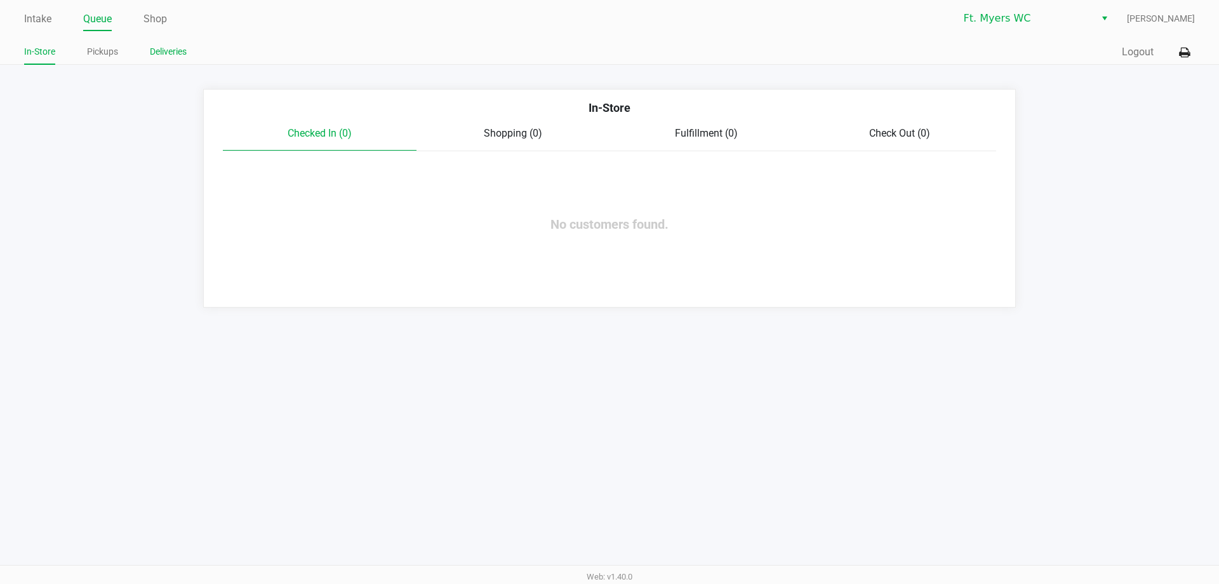
click at [162, 50] on link "Deliveries" at bounding box center [168, 52] width 37 height 16
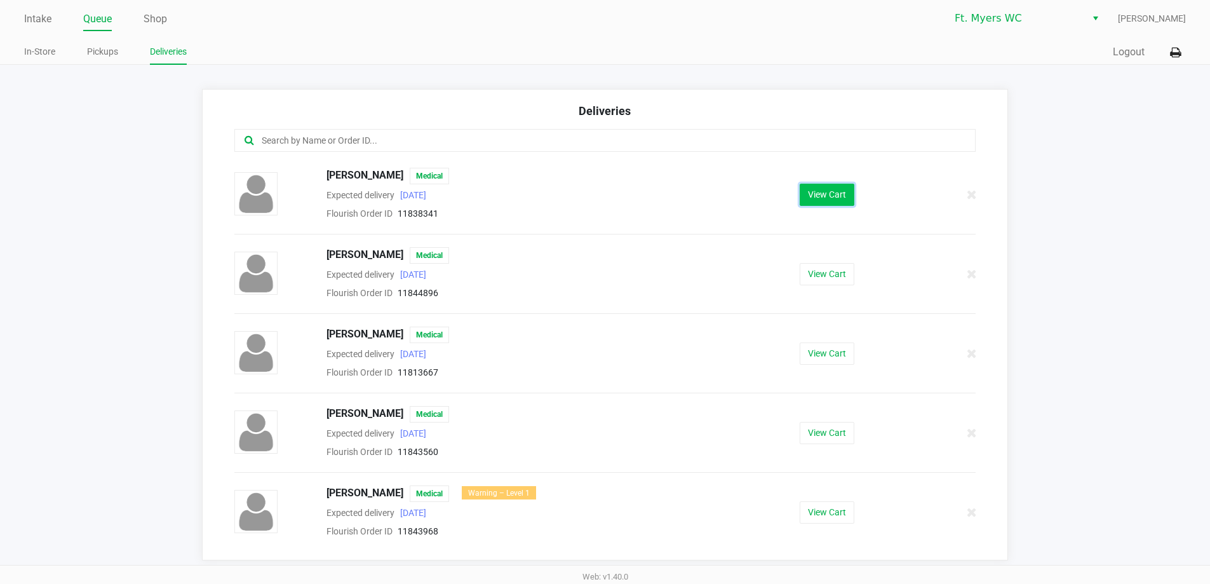
click at [823, 184] on button "View Cart" at bounding box center [826, 194] width 55 height 22
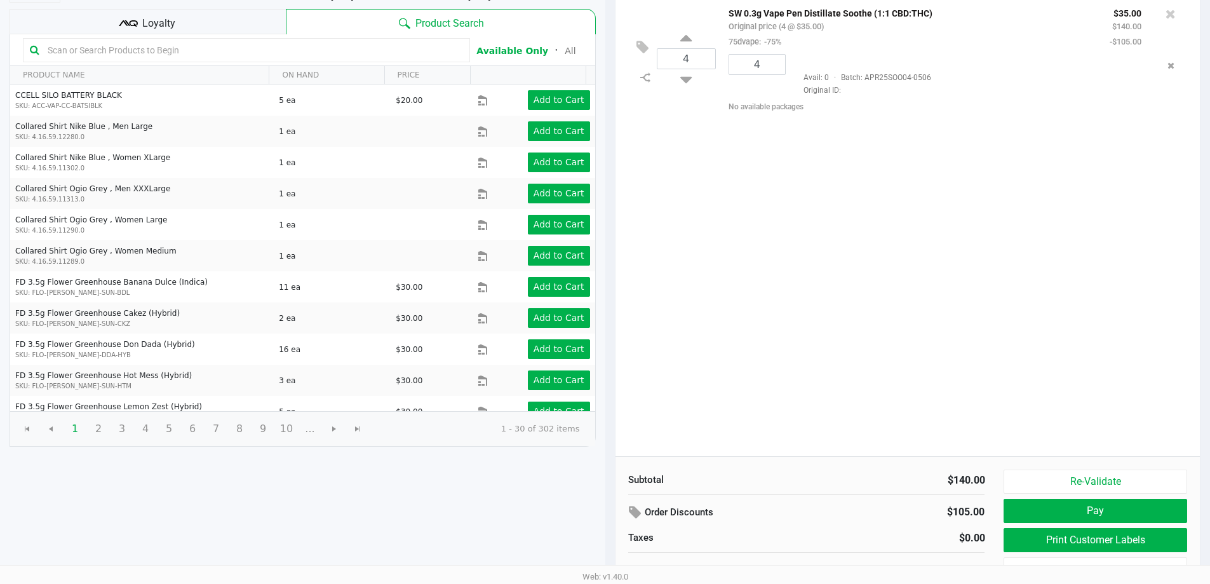
scroll to position [130, 0]
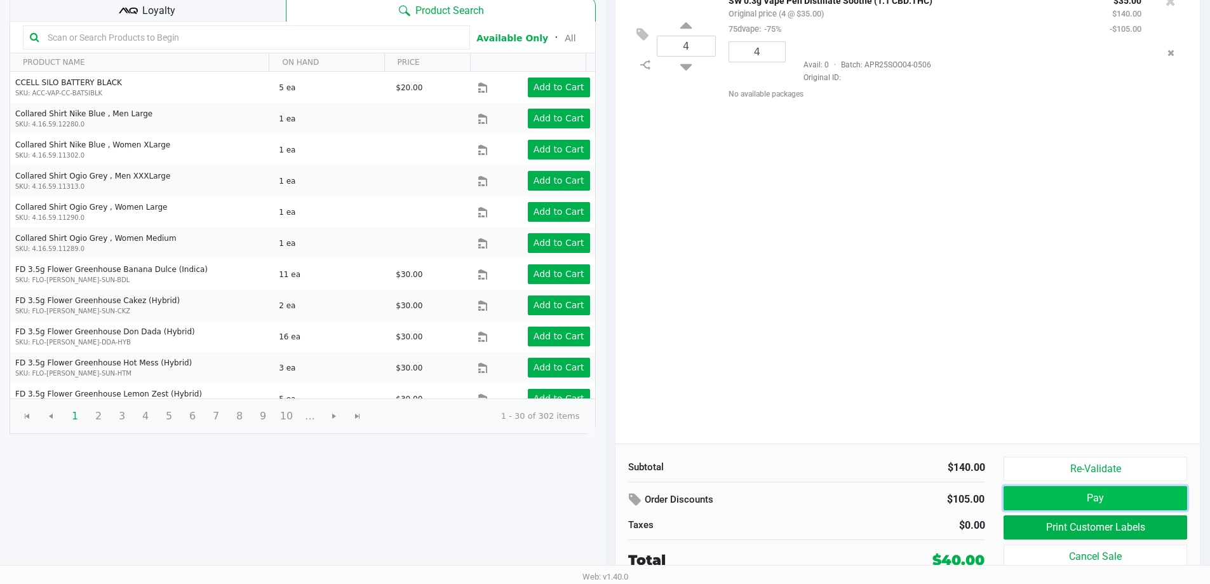
click at [1087, 498] on button "Pay" at bounding box center [1094, 498] width 183 height 24
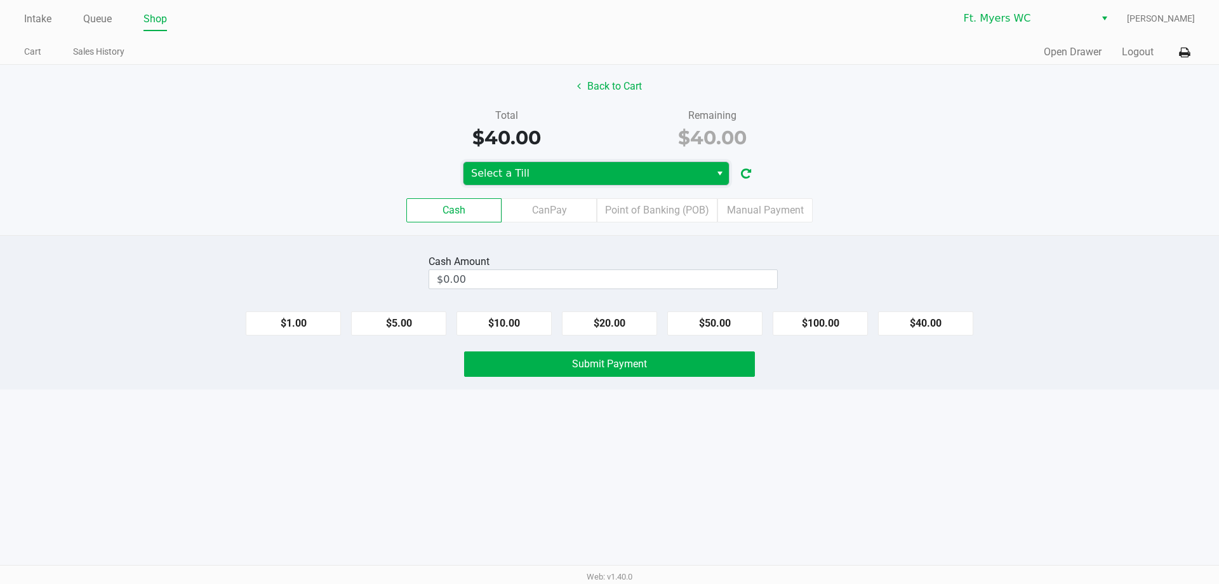
click at [677, 177] on span "Select a Till" at bounding box center [587, 173] width 232 height 15
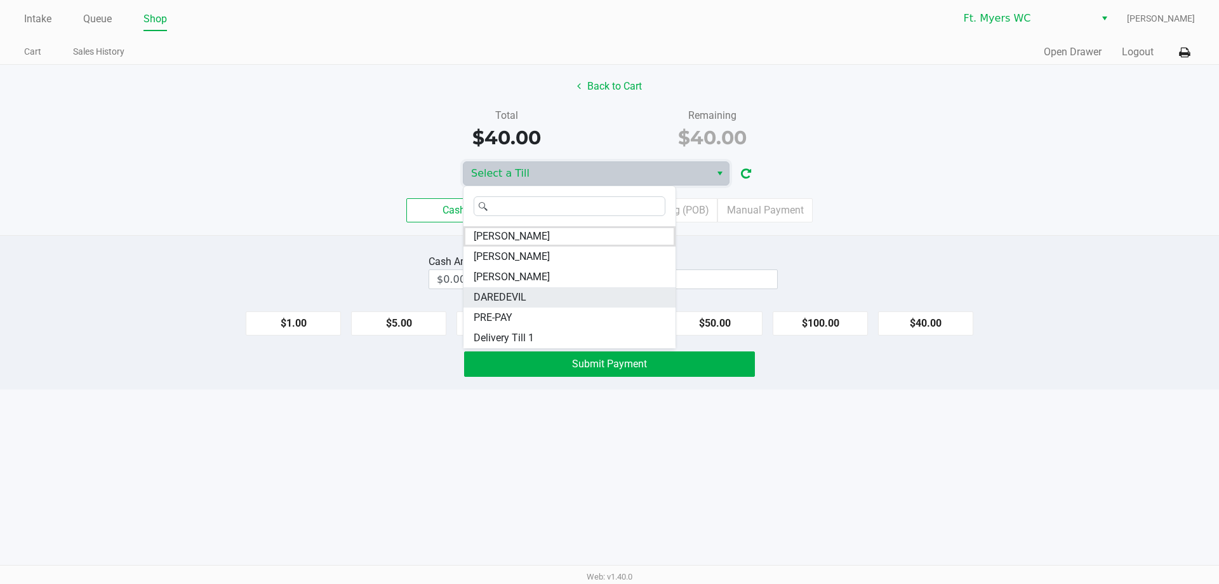
click at [590, 296] on li "DAREDEVIL" at bounding box center [570, 297] width 212 height 20
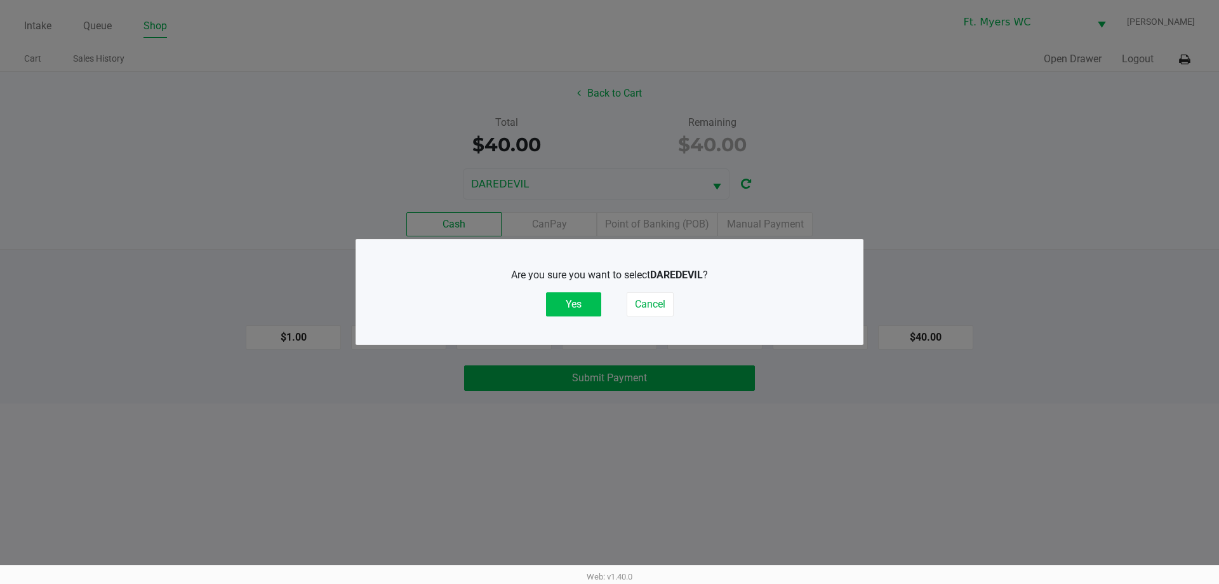
click at [587, 305] on button "Yes" at bounding box center [573, 304] width 55 height 24
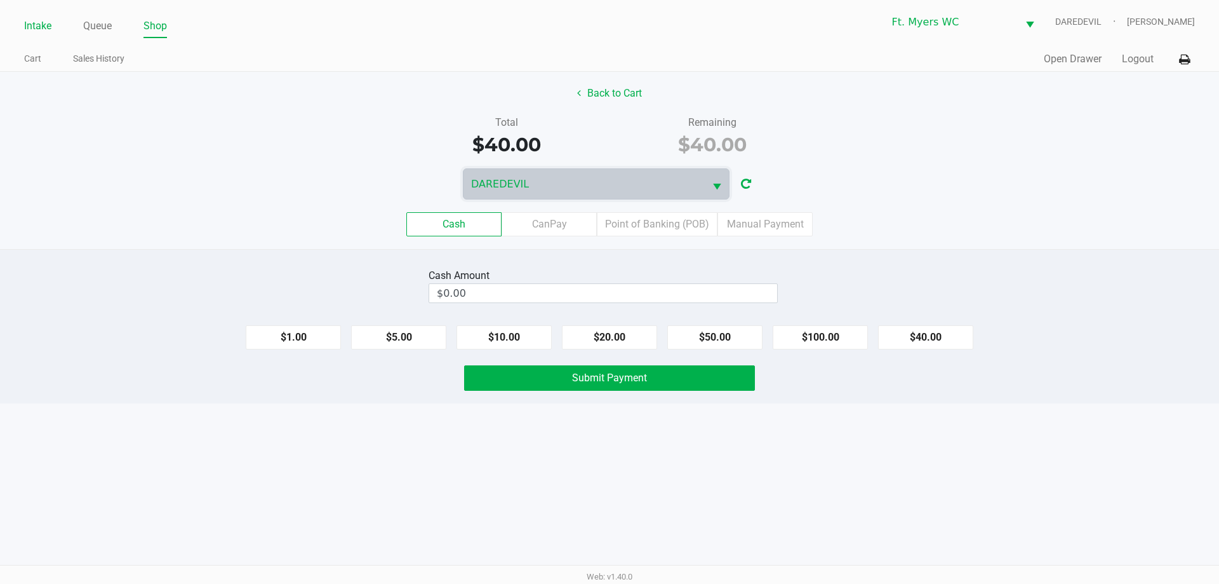
click at [27, 25] on link "Intake" at bounding box center [37, 26] width 27 height 18
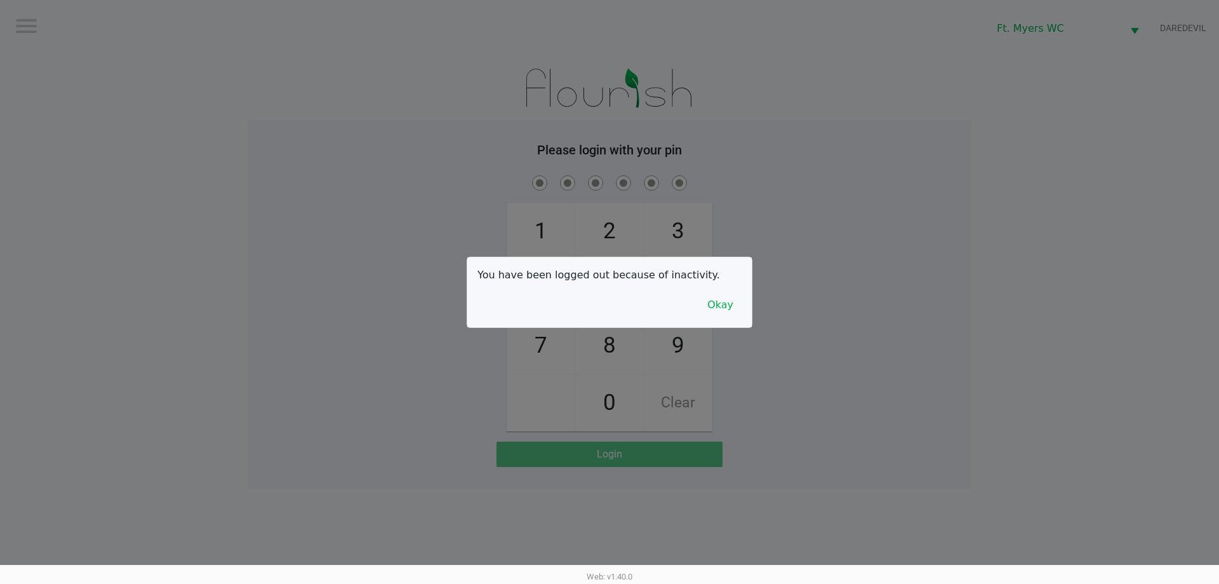
click at [395, 192] on div at bounding box center [609, 292] width 1219 height 584
